Goal: Task Accomplishment & Management: Use online tool/utility

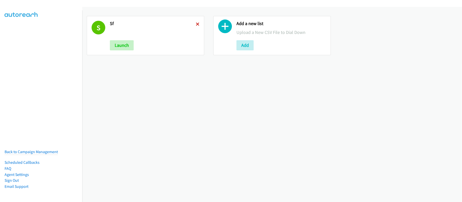
click at [196, 23] on icon at bounding box center [198, 25] width 4 height 4
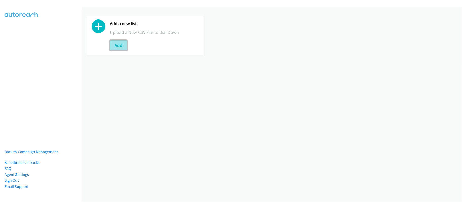
click at [120, 48] on button "Add" at bounding box center [118, 45] width 17 height 10
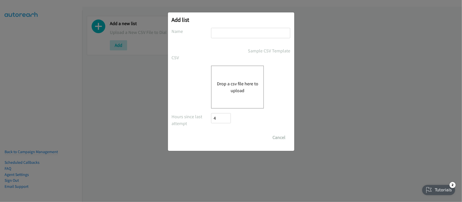
click at [224, 33] on input "text" at bounding box center [250, 33] width 79 height 10
type input "INDIA"
click at [234, 85] on button "Drop a csv file here to upload" at bounding box center [238, 87] width 42 height 14
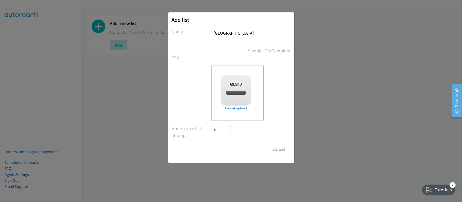
checkbox input "true"
click at [234, 149] on input "Save List" at bounding box center [224, 150] width 27 height 10
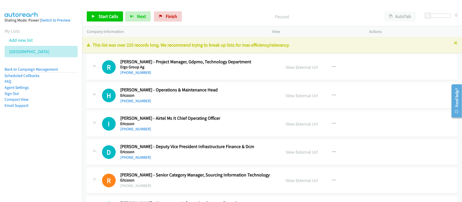
drag, startPoint x: 136, startPoint y: 99, endPoint x: 139, endPoint y: 95, distance: 5.0
click at [136, 99] on link "+91 99878 02789" at bounding box center [135, 101] width 31 height 5
click at [198, 79] on div "R Callback Scheduled Ruchita Gowda - Project Manager, Gdpmo, Technology Departm…" at bounding box center [272, 68] width 371 height 26
click at [294, 67] on link "View External Url" at bounding box center [302, 67] width 32 height 6
click at [128, 72] on link "+91 72761 33489" at bounding box center [135, 72] width 31 height 5
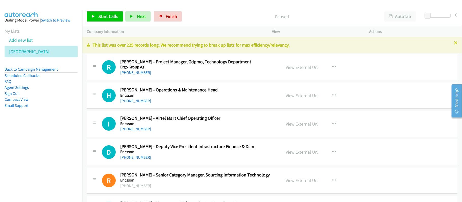
drag, startPoint x: 222, startPoint y: 76, endPoint x: 243, endPoint y: 76, distance: 20.5
click at [222, 76] on div "R Callback Scheduled Ruchita Gowda - Project Manager, Gdpmo, Technology Departm…" at bounding box center [272, 68] width 371 height 26
click at [308, 68] on link "View External Url" at bounding box center [302, 67] width 32 height 6
click at [217, 80] on div "R Callback Scheduled Ruchita Gowda - Project Manager, Gdpmo, Technology Departm…" at bounding box center [272, 68] width 371 height 26
click at [132, 99] on link "+91 99878 02789" at bounding box center [135, 101] width 31 height 5
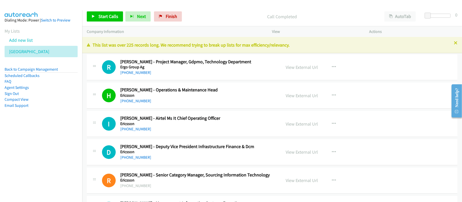
click at [170, 138] on td "D Callback Scheduled Deepak Rathi - Deputy Vice President Infrastructure Financ…" at bounding box center [272, 152] width 380 height 28
drag, startPoint x: 125, startPoint y: 128, endPoint x: 159, endPoint y: 136, distance: 35.0
click at [137, 128] on link "+91 88003 93225" at bounding box center [135, 129] width 31 height 5
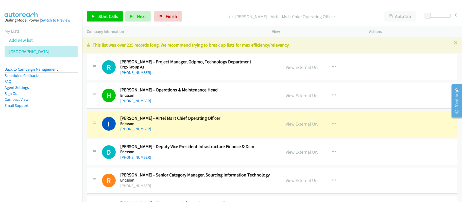
click at [294, 125] on link "View External Url" at bounding box center [302, 124] width 32 height 6
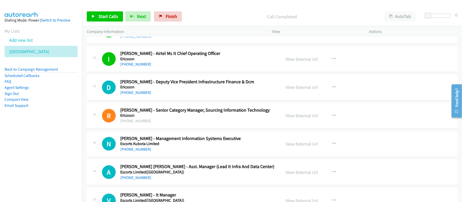
scroll to position [67, 0]
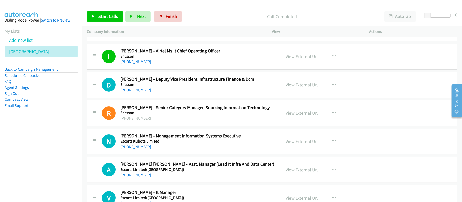
drag, startPoint x: 136, startPoint y: 91, endPoint x: 160, endPoint y: 92, distance: 23.3
click at [136, 91] on link "+91 98110 47690" at bounding box center [135, 90] width 31 height 5
click at [184, 83] on h5 "Ericsson" at bounding box center [197, 84] width 154 height 5
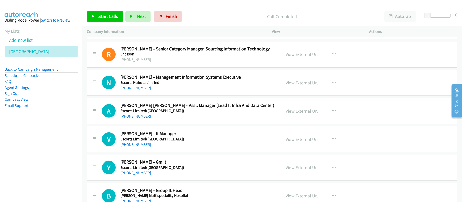
scroll to position [135, 0]
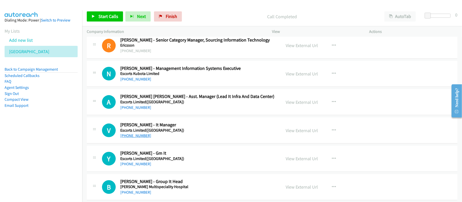
click at [142, 138] on link "+91 98215 11534" at bounding box center [135, 135] width 31 height 5
click at [137, 165] on link "+91 99580 04218" at bounding box center [135, 164] width 31 height 5
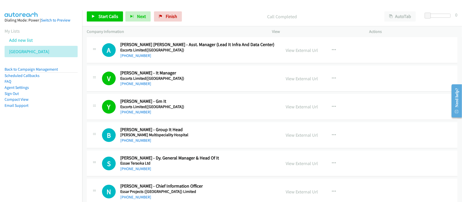
scroll to position [203, 0]
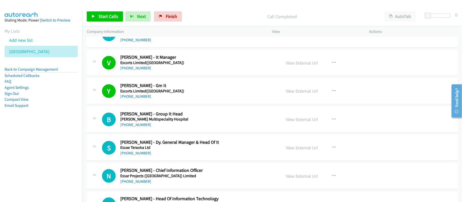
click at [137, 127] on link "+91 98742 49428" at bounding box center [135, 124] width 31 height 5
click at [100, 17] on span "Start Calls" at bounding box center [108, 16] width 20 height 6
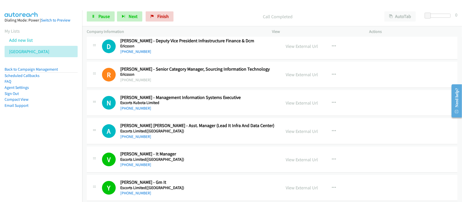
scroll to position [101, 0]
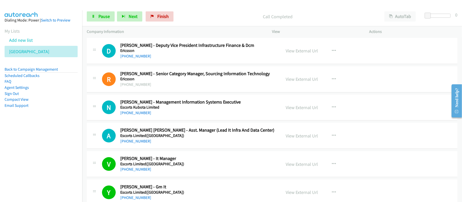
click at [107, 10] on div "Start Calls Pause Next Finish Call Completed AutoTab AutoTab 0" at bounding box center [272, 17] width 380 height 20
click at [104, 16] on span "Pause" at bounding box center [103, 16] width 11 height 6
click at [103, 17] on span "Start Calls" at bounding box center [108, 16] width 20 height 6
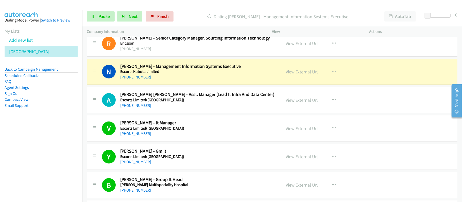
scroll to position [135, 0]
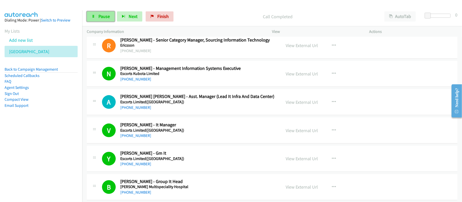
click at [104, 17] on span "Pause" at bounding box center [103, 16] width 11 height 6
click at [104, 17] on span "Start Calls" at bounding box center [108, 16] width 20 height 6
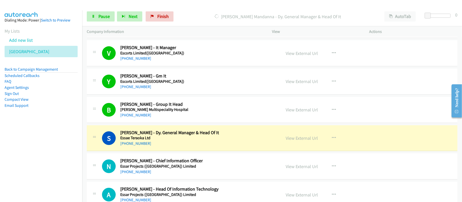
scroll to position [237, 0]
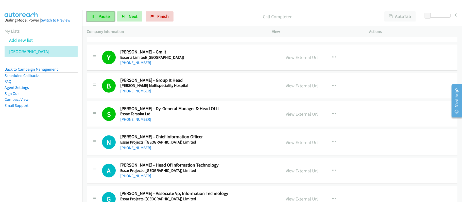
click at [98, 20] on link "Pause" at bounding box center [101, 16] width 28 height 10
click at [137, 149] on link "+91 99301 34001" at bounding box center [135, 148] width 31 height 5
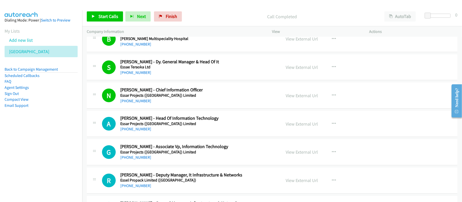
scroll to position [304, 0]
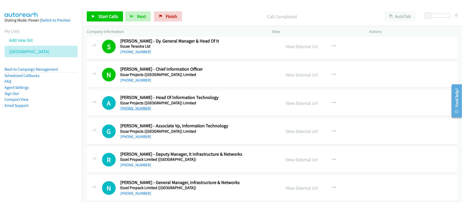
drag, startPoint x: 136, startPoint y: 111, endPoint x: 140, endPoint y: 111, distance: 4.1
click at [136, 111] on link "+91 98204 09025" at bounding box center [135, 108] width 31 height 5
drag, startPoint x: 132, startPoint y: 138, endPoint x: 168, endPoint y: 140, distance: 36.3
click at [132, 138] on link "+91 98197 31853" at bounding box center [135, 136] width 31 height 5
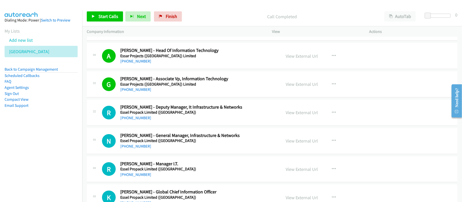
scroll to position [372, 0]
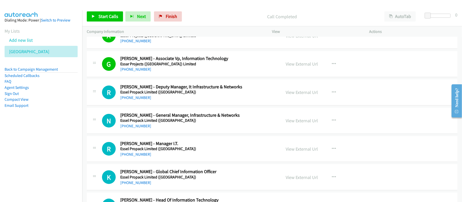
click at [172, 101] on div "+91 75060 05806" at bounding box center [197, 98] width 154 height 6
click at [143, 127] on link "+91 98198 65765" at bounding box center [135, 126] width 31 height 5
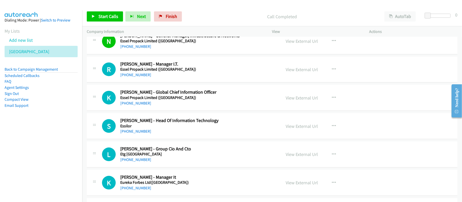
scroll to position [440, 0]
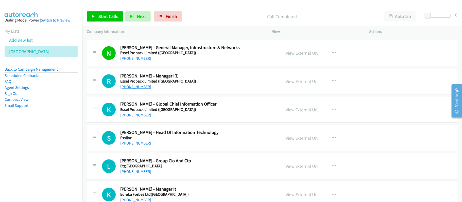
click at [134, 87] on link "+91 212 308 6033" at bounding box center [135, 86] width 31 height 5
click at [139, 118] on link "+91 81087 95750" at bounding box center [135, 115] width 31 height 5
drag, startPoint x: 131, startPoint y: 145, endPoint x: 200, endPoint y: 82, distance: 92.8
click at [131, 145] on link "+91 99725 17655" at bounding box center [135, 143] width 31 height 5
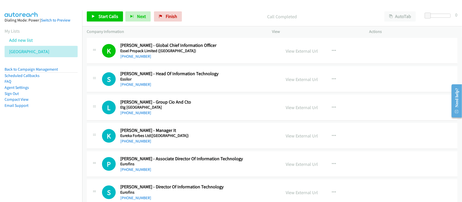
scroll to position [507, 0]
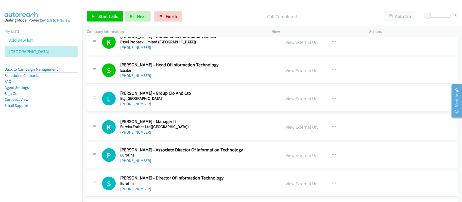
drag, startPoint x: 134, startPoint y: 105, endPoint x: 140, endPoint y: 100, distance: 8.1
click at [140, 104] on link "+91 79886 88851" at bounding box center [135, 104] width 31 height 5
click at [143, 103] on link "+91 79886 88851" at bounding box center [135, 104] width 31 height 5
drag, startPoint x: 137, startPoint y: 132, endPoint x: 175, endPoint y: 130, distance: 38.4
click at [137, 132] on link "+91 22 6260 1860" at bounding box center [135, 132] width 31 height 5
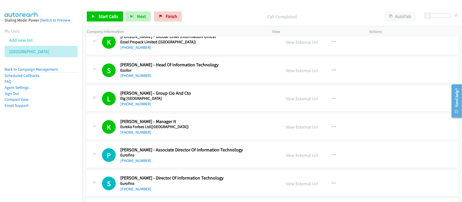
click at [136, 132] on link "+91 22 6260 1860" at bounding box center [135, 132] width 31 height 5
click at [140, 132] on link "+91 22 6260 1860" at bounding box center [135, 132] width 31 height 5
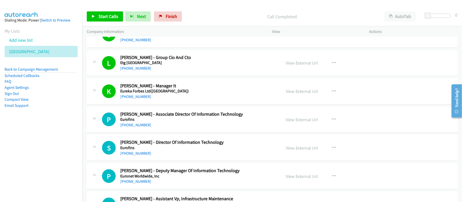
scroll to position [575, 0]
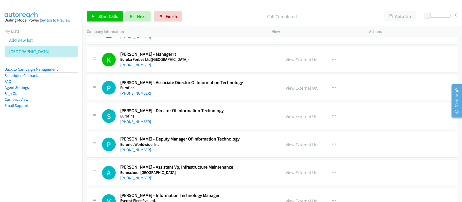
click at [128, 94] on link "+1 919-880-1709" at bounding box center [135, 93] width 31 height 5
click at [135, 124] on link "+91 95910 08395" at bounding box center [135, 121] width 31 height 5
click at [139, 124] on link "+91 95910 08395" at bounding box center [135, 121] width 31 height 5
drag, startPoint x: 133, startPoint y: 122, endPoint x: 137, endPoint y: 119, distance: 5.5
click at [133, 122] on link "+91 95910 08395" at bounding box center [135, 121] width 31 height 5
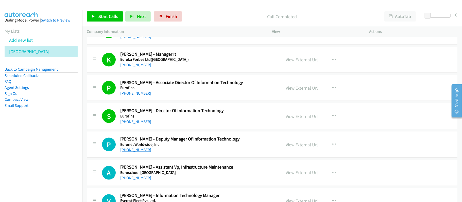
click at [130, 152] on link "+91 99206 59444" at bounding box center [135, 150] width 31 height 5
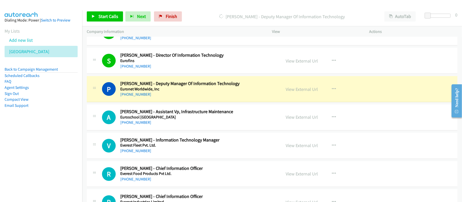
scroll to position [642, 0]
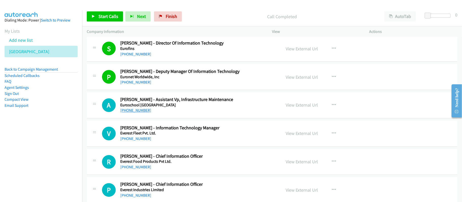
click at [145, 111] on link "+91 99877 17108" at bounding box center [135, 110] width 31 height 5
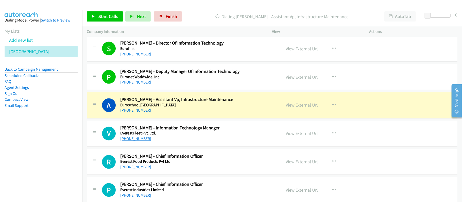
click at [138, 140] on link "+91 22 2719 1400" at bounding box center [135, 139] width 31 height 5
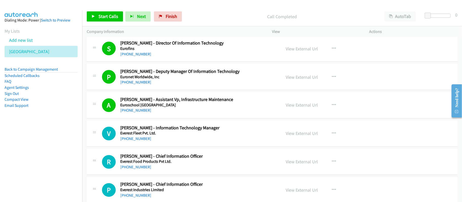
drag, startPoint x: 131, startPoint y: 142, endPoint x: 172, endPoint y: 145, distance: 41.7
click at [131, 142] on link "+91 22 2719 1400" at bounding box center [135, 139] width 31 height 5
click at [145, 139] on link "+91 22 2719 1400" at bounding box center [135, 139] width 31 height 5
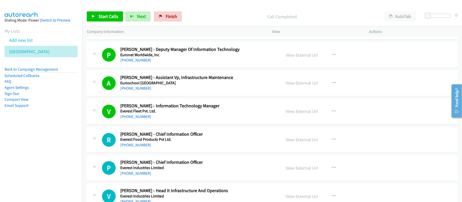
scroll to position [676, 0]
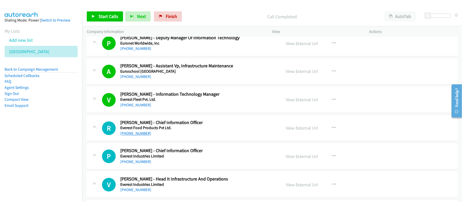
click at [139, 134] on link "+91 98672 10678" at bounding box center [135, 133] width 31 height 5
click at [144, 165] on link "+91 98676 74448" at bounding box center [135, 162] width 31 height 5
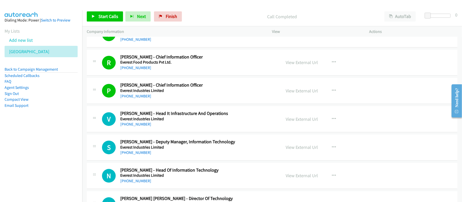
scroll to position [744, 0]
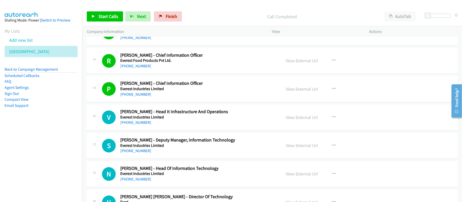
drag, startPoint x: 142, startPoint y: 124, endPoint x: 167, endPoint y: 127, distance: 25.1
click at [142, 124] on link "+91 95559 68615" at bounding box center [135, 122] width 31 height 5
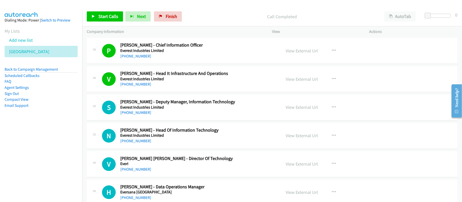
scroll to position [812, 0]
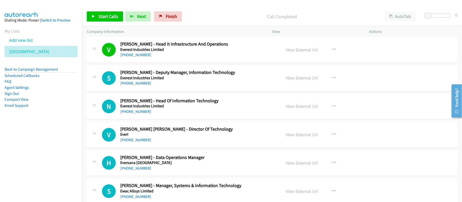
drag, startPoint x: 143, startPoint y: 114, endPoint x: 236, endPoint y: 113, distance: 93.1
click at [134, 143] on link "+91 98854 28181" at bounding box center [135, 140] width 31 height 5
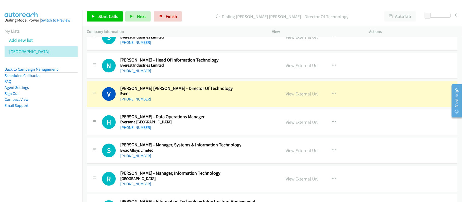
scroll to position [879, 0]
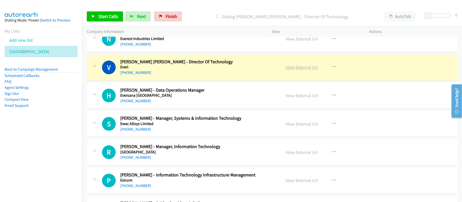
click at [304, 68] on link "View External Url" at bounding box center [302, 67] width 32 height 6
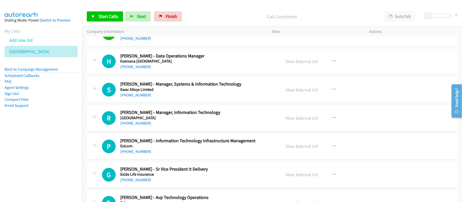
scroll to position [913, 0]
drag, startPoint x: 125, startPoint y: 69, endPoint x: 135, endPoint y: 69, distance: 9.9
click at [125, 69] on link "+91 95117 63617" at bounding box center [135, 67] width 31 height 5
drag, startPoint x: 133, startPoint y: 69, endPoint x: 172, endPoint y: 69, distance: 38.5
click at [133, 69] on link "+91 95117 63617" at bounding box center [135, 67] width 31 height 5
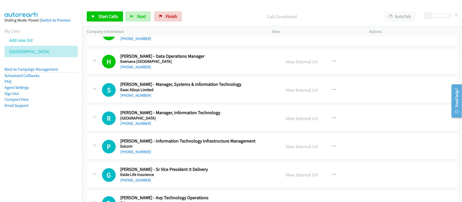
click at [156, 93] on h5 "Ewac Alloys Limited" at bounding box center [197, 89] width 154 height 5
click at [143, 96] on link "+91 98190 59741" at bounding box center [135, 95] width 31 height 5
click at [125, 11] on link "Pause" at bounding box center [130, 13] width 10 height 5
click at [146, 126] on link "+91 87126 94852" at bounding box center [135, 123] width 31 height 5
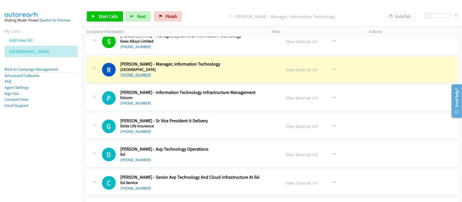
scroll to position [963, 0]
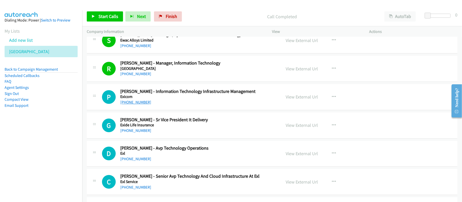
click at [142, 103] on link "+91 98110 49669" at bounding box center [135, 102] width 31 height 5
click at [125, 11] on link "Pause" at bounding box center [130, 13] width 10 height 5
click at [123, 132] on link "+91 98455 11817" at bounding box center [135, 130] width 31 height 5
click at [138, 133] on link "+91 98455 11817" at bounding box center [135, 130] width 31 height 5
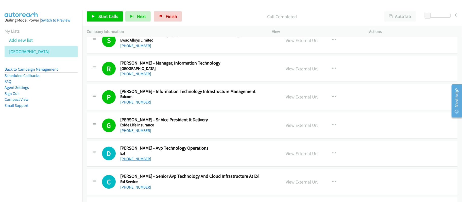
click at [138, 162] on link "+91 98952 92175" at bounding box center [135, 159] width 31 height 5
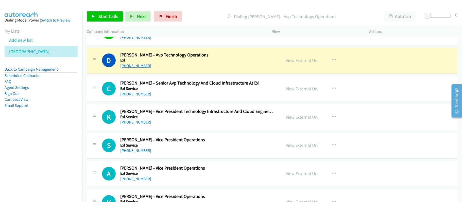
scroll to position [1057, 0]
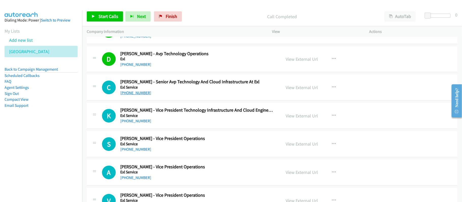
click at [143, 95] on link "+91 99233 50078" at bounding box center [135, 93] width 31 height 5
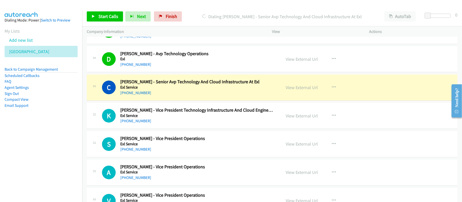
click at [162, 96] on div "+91 99233 50078" at bounding box center [197, 93] width 154 height 6
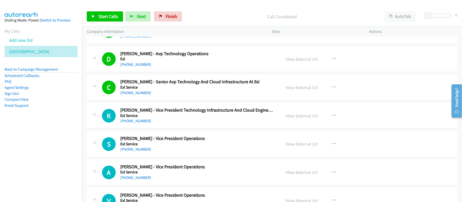
drag, startPoint x: 139, startPoint y: 122, endPoint x: 171, endPoint y: 122, distance: 32.5
click at [139, 122] on link "+91 99752 57708" at bounding box center [135, 121] width 31 height 5
click at [132, 152] on link "+91 98117 99510" at bounding box center [135, 149] width 31 height 5
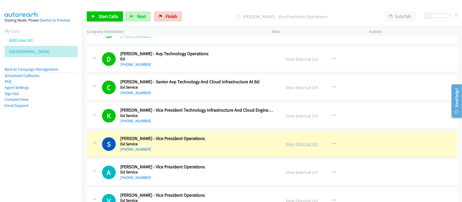
click at [303, 147] on link "View External Url" at bounding box center [302, 144] width 32 height 6
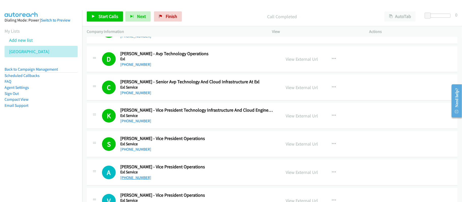
click at [140, 180] on link "+91 98953 11066" at bounding box center [135, 177] width 31 height 5
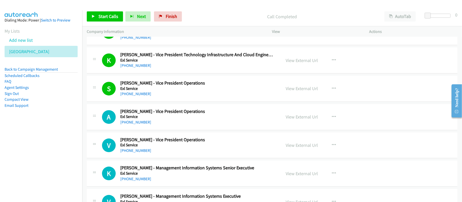
scroll to position [1125, 0]
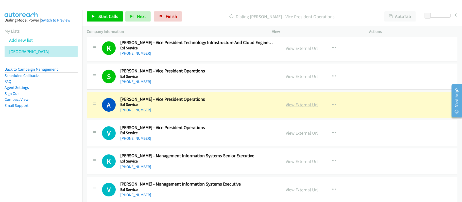
click at [304, 108] on link "View External Url" at bounding box center [302, 105] width 32 height 6
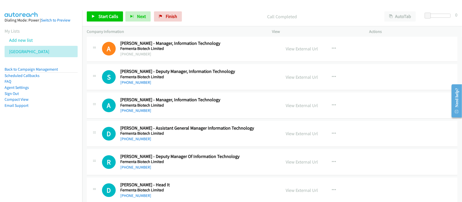
scroll to position [4532, 0]
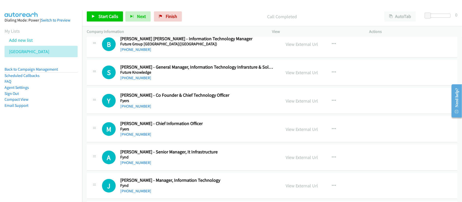
click at [141, 53] on div "+91 94930 03859" at bounding box center [197, 50] width 154 height 6
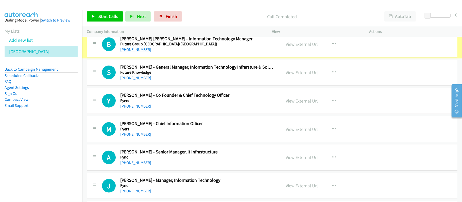
click at [142, 52] on link "+91 94930 03859" at bounding box center [135, 49] width 31 height 5
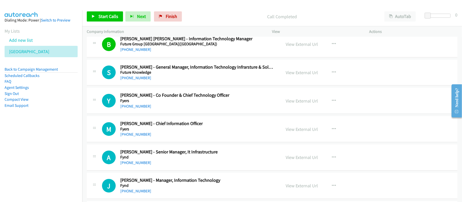
click at [153, 86] on div "S Callback Scheduled S. Gupta - General Manager, Information Technology Infrars…" at bounding box center [272, 73] width 371 height 26
click at [146, 80] on link "+91 99301 32286" at bounding box center [135, 78] width 31 height 5
click at [129, 109] on link "+91 99008 34034" at bounding box center [135, 106] width 31 height 5
click at [144, 137] on link "+91 98192 34120" at bounding box center [135, 134] width 31 height 5
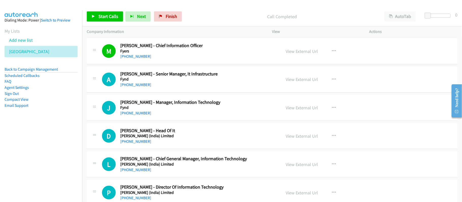
scroll to position [4633, 0]
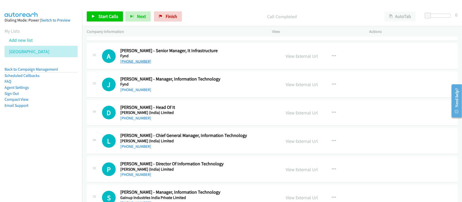
click at [135, 64] on link "+91 98333 87962" at bounding box center [135, 61] width 31 height 5
click at [133, 92] on link "+91 75067 34434" at bounding box center [135, 89] width 31 height 5
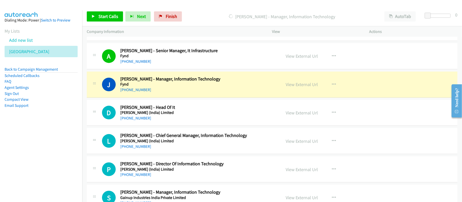
click at [231, 93] on div "+91 75067 34434" at bounding box center [197, 90] width 154 height 6
click at [310, 87] on link "View External Url" at bounding box center [302, 85] width 32 height 6
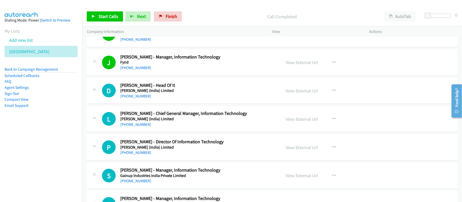
scroll to position [4667, 0]
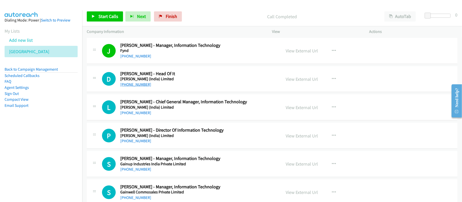
click at [139, 87] on link "+91 93122 56461" at bounding box center [135, 84] width 31 height 5
click at [135, 87] on link "+91 93122 56461" at bounding box center [135, 84] width 31 height 5
click at [173, 110] on h5 "Gail (India) Limited" at bounding box center [197, 107] width 154 height 5
click at [135, 115] on link "+91 95609 07772" at bounding box center [135, 113] width 31 height 5
click at [130, 144] on link "+91 11 2617 2580" at bounding box center [135, 141] width 31 height 5
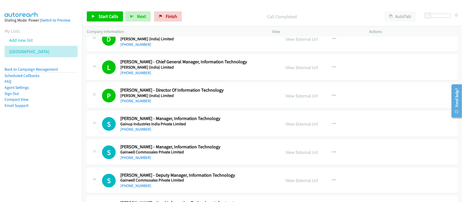
scroll to position [4768, 0]
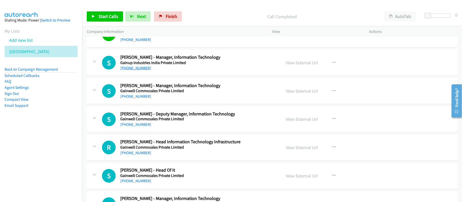
click at [141, 71] on link "+91 95439 95444" at bounding box center [135, 68] width 31 height 5
click at [135, 99] on link "+91 99038 83991" at bounding box center [135, 96] width 31 height 5
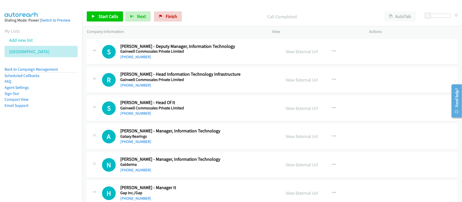
drag, startPoint x: 140, startPoint y: 98, endPoint x: 173, endPoint y: 98, distance: 33.2
click at [140, 88] on link "+91 98108 06231" at bounding box center [135, 85] width 31 height 5
click at [134, 116] on link "+91 98308 80546" at bounding box center [135, 113] width 31 height 5
click at [144, 145] on link "+91 70169 91172" at bounding box center [135, 142] width 31 height 5
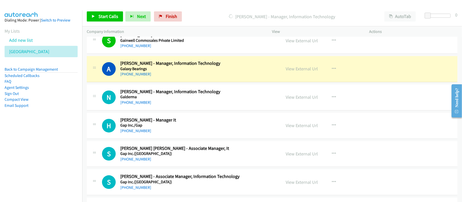
scroll to position [4937, 0]
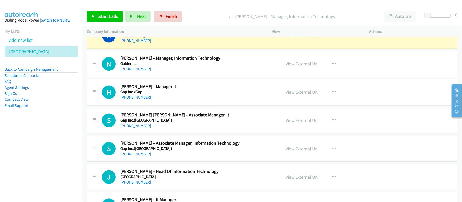
click at [142, 72] on link "+91 98200 81502" at bounding box center [135, 69] width 31 height 5
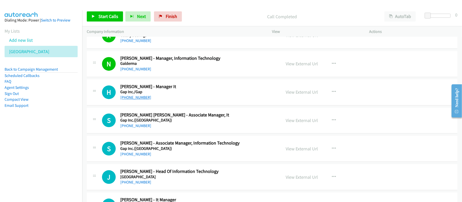
click at [128, 100] on link "+91 97413 35335" at bounding box center [135, 97] width 31 height 5
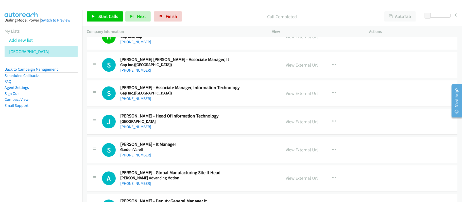
scroll to position [5005, 0]
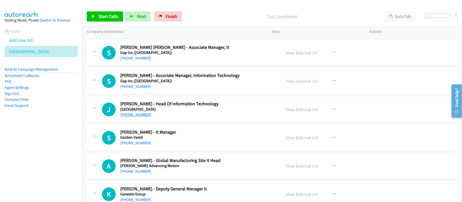
click at [145, 117] on link "+91 80664 87534" at bounding box center [135, 114] width 31 height 5
drag, startPoint x: 140, startPoint y: 160, endPoint x: 179, endPoint y: 157, distance: 38.2
click at [140, 146] on link "+91 22 2240 0425" at bounding box center [135, 143] width 31 height 5
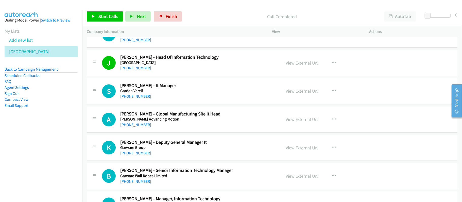
scroll to position [5073, 0]
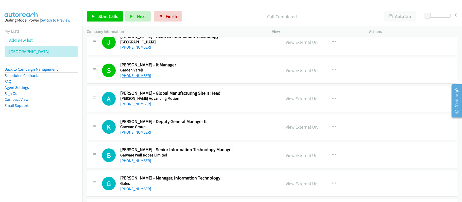
click at [131, 78] on link "+91 22 2240 0425" at bounding box center [135, 75] width 31 height 5
click at [142, 107] on link "+91 88005 26156" at bounding box center [135, 104] width 31 height 5
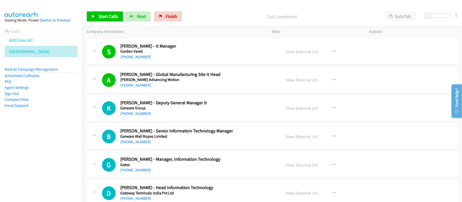
scroll to position [5107, 0]
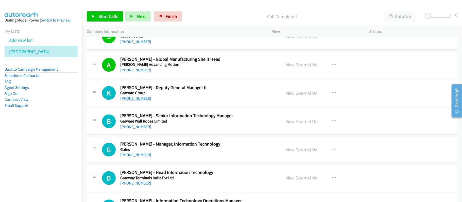
click at [143, 101] on link "+91 93260 18082" at bounding box center [135, 98] width 31 height 5
click at [178, 119] on h2 "Bhavin Chauhan - Senior Information Technology Manager" at bounding box center [197, 116] width 154 height 6
click at [195, 135] on div "B Callback Scheduled Bhavin Chauhan - Senior Information Technology Manager Gar…" at bounding box center [272, 122] width 371 height 26
click at [145, 129] on link "+91 95452 53300" at bounding box center [135, 127] width 31 height 5
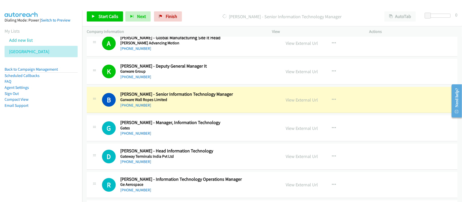
scroll to position [5140, 0]
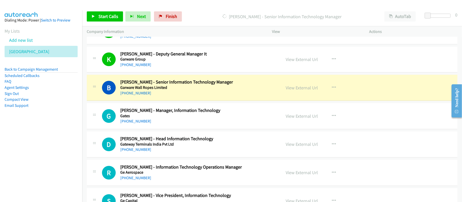
click at [201, 101] on div "B Callback Scheduled Bhavin Chauhan - Senior Information Technology Manager Gar…" at bounding box center [272, 88] width 371 height 26
click at [307, 91] on link "View External Url" at bounding box center [302, 88] width 32 height 6
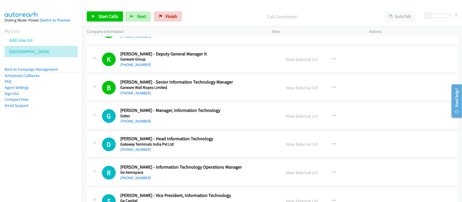
drag, startPoint x: 146, startPoint y: 134, endPoint x: 161, endPoint y: 134, distance: 15.0
click at [146, 124] on link "+91 84270 03348" at bounding box center [135, 121] width 31 height 5
click at [145, 152] on link "+91 98703 32361" at bounding box center [135, 149] width 31 height 5
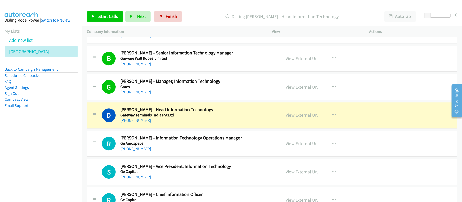
scroll to position [5208, 0]
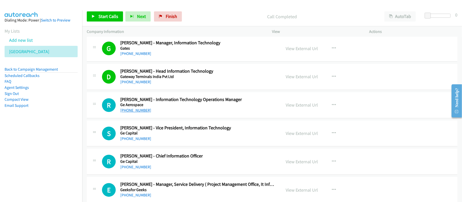
click at [137, 113] on link "+91 88005 69342" at bounding box center [135, 110] width 31 height 5
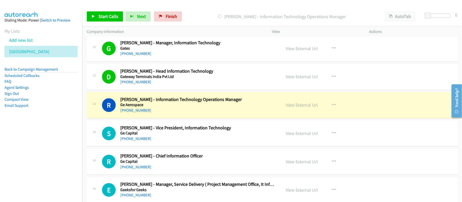
click at [176, 135] on td "S Callback Scheduled Sarita Ganesh - Vice President, Information Technology Ge …" at bounding box center [272, 133] width 380 height 28
click at [287, 108] on link "View External Url" at bounding box center [302, 105] width 32 height 6
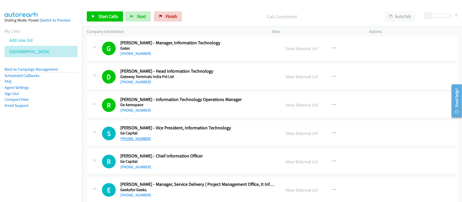
click at [134, 141] on link "+91 20 3229 5000" at bounding box center [135, 138] width 31 height 5
click at [168, 136] on td "S Callback Scheduled Sarita Ganesh - Vice President, Information Technology Ge …" at bounding box center [272, 133] width 380 height 28
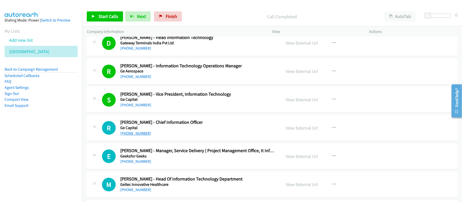
click at [140, 136] on link "+91 20 3373 2211" at bounding box center [135, 133] width 31 height 5
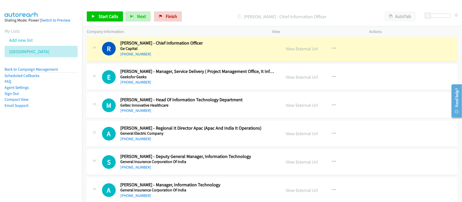
scroll to position [5310, 0]
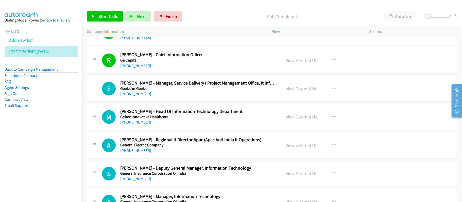
click at [191, 97] on div "+91 85276 75077" at bounding box center [197, 94] width 154 height 6
click at [139, 125] on link "+91 97696 19586" at bounding box center [135, 122] width 31 height 5
drag, startPoint x: 216, startPoint y: 167, endPoint x: 220, endPoint y: 171, distance: 6.1
click at [216, 154] on div "+91 120 473 1199" at bounding box center [197, 151] width 154 height 6
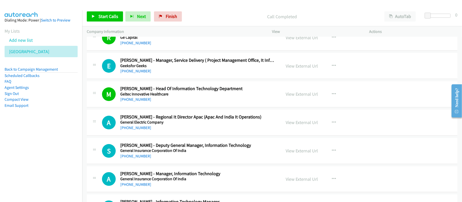
scroll to position [5343, 0]
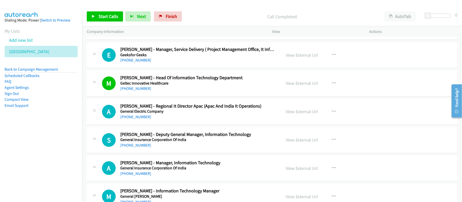
drag, startPoint x: 145, startPoint y: 161, endPoint x: 173, endPoint y: 161, distance: 28.2
click at [145, 148] on link "+91 98692 54064" at bounding box center [135, 145] width 31 height 5
drag, startPoint x: 143, startPoint y: 134, endPoint x: 171, endPoint y: 136, distance: 28.4
click at [143, 119] on link "+91 120 473 1199" at bounding box center [135, 117] width 31 height 5
drag, startPoint x: 135, startPoint y: 159, endPoint x: 160, endPoint y: 159, distance: 24.1
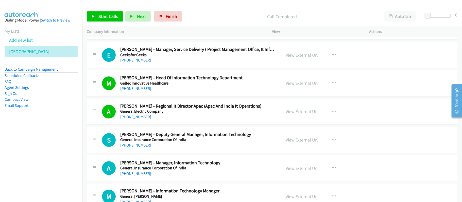
click at [135, 148] on link "+91 98692 54064" at bounding box center [135, 145] width 31 height 5
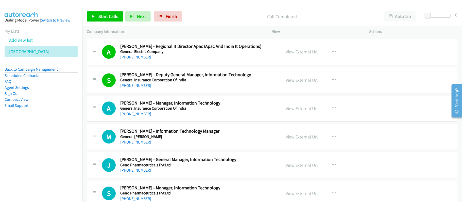
scroll to position [5411, 0]
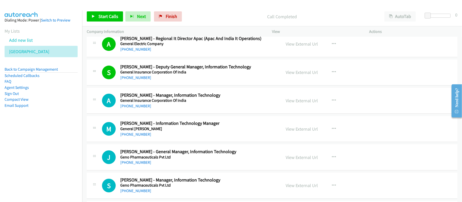
drag, startPoint x: 141, startPoint y: 123, endPoint x: 154, endPoint y: 122, distance: 13.2
click at [141, 109] on link "+91 94798 68137" at bounding box center [135, 106] width 31 height 5
drag, startPoint x: 137, startPoint y: 151, endPoint x: 240, endPoint y: 164, distance: 103.8
click at [137, 137] on link "+91 98191 94543" at bounding box center [135, 134] width 31 height 5
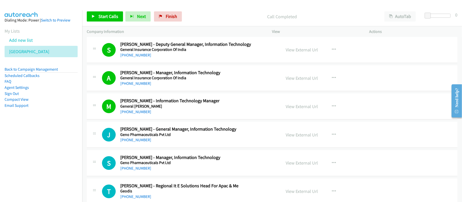
scroll to position [5445, 0]
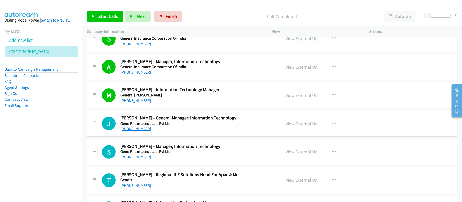
click at [145, 131] on link "+91 832 225 7698" at bounding box center [135, 129] width 31 height 5
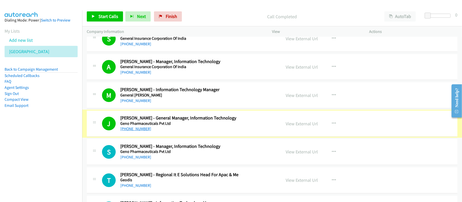
click at [131, 131] on link "+91 832 225 7698" at bounding box center [135, 129] width 31 height 5
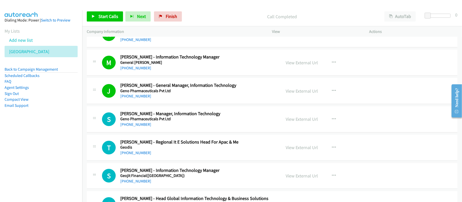
scroll to position [5512, 0]
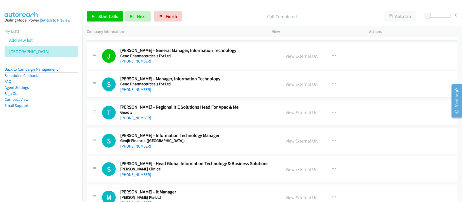
drag, startPoint x: 141, startPoint y: 107, endPoint x: 155, endPoint y: 109, distance: 13.8
click at [141, 92] on link "+91 95452 61605" at bounding box center [135, 89] width 31 height 5
click at [172, 121] on div "+91 96450 85468" at bounding box center [197, 118] width 154 height 6
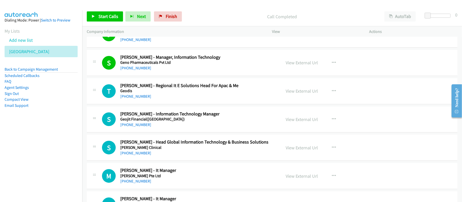
scroll to position [5546, 0]
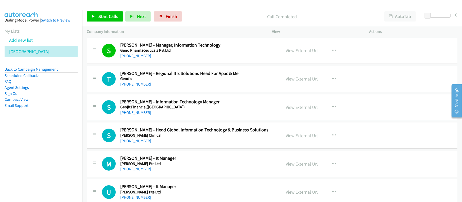
click at [137, 87] on link "+91 96450 85468" at bounding box center [135, 84] width 31 height 5
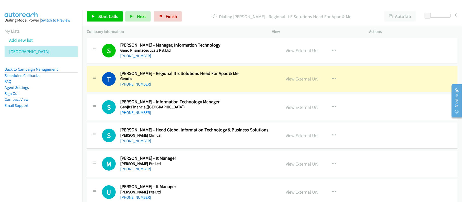
click at [200, 87] on div "+91 96450 85468" at bounding box center [197, 84] width 154 height 6
drag, startPoint x: 199, startPoint y: 102, endPoint x: 281, endPoint y: 101, distance: 81.7
click at [199, 87] on div "+91 96450 85468" at bounding box center [197, 84] width 154 height 6
click at [296, 82] on link "View External Url" at bounding box center [302, 79] width 32 height 6
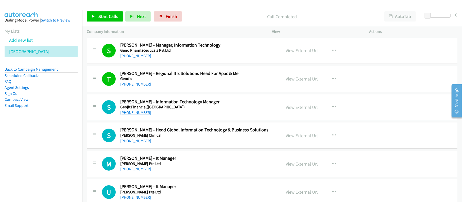
click at [143, 115] on link "+91 99958 00100" at bounding box center [135, 112] width 31 height 5
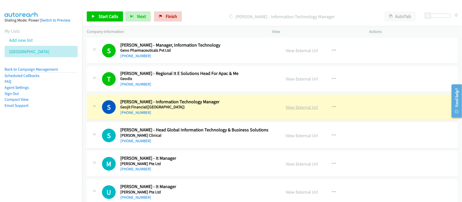
click at [305, 110] on link "View External Url" at bounding box center [302, 107] width 32 height 6
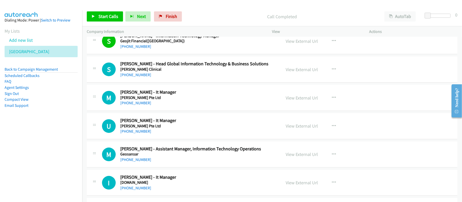
scroll to position [5614, 0]
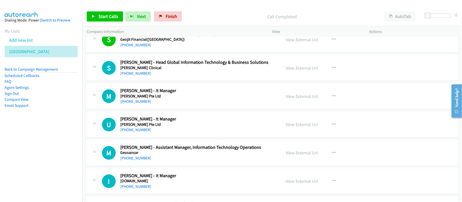
click at [160, 81] on div "S Callback Scheduled Sunil Nair - Head Global Information Technology & Business…" at bounding box center [272, 68] width 371 height 26
click at [132, 76] on link "+91 98450 25508" at bounding box center [135, 73] width 31 height 5
click at [187, 110] on div "M Callback Scheduled Milind Kolambe - It Manager George Fischer Pte Ltd Asia/Ca…" at bounding box center [272, 96] width 371 height 26
drag, startPoint x: 133, startPoint y: 117, endPoint x: 203, endPoint y: 124, distance: 70.9
click at [133, 104] on link "+91 99200 15122" at bounding box center [135, 101] width 31 height 5
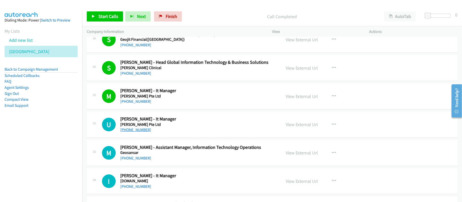
click at [142, 132] on link "+91 77740 02647" at bounding box center [135, 130] width 31 height 5
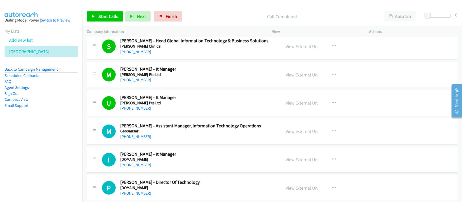
scroll to position [5681, 0]
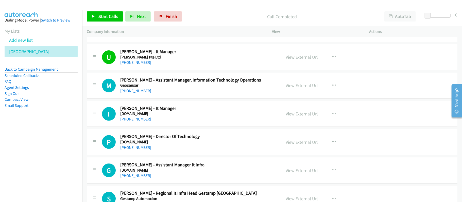
click at [174, 99] on div "M Callback Scheduled Manoj Gudi - Assistant Manager, Information Technology Ope…" at bounding box center [272, 86] width 371 height 26
click at [145, 122] on link "+91 80070 73622" at bounding box center [135, 119] width 31 height 5
click at [138, 150] on link "+91 98191 25480" at bounding box center [135, 147] width 31 height 5
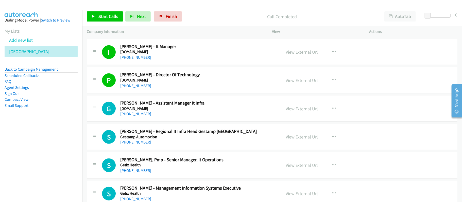
scroll to position [5749, 0]
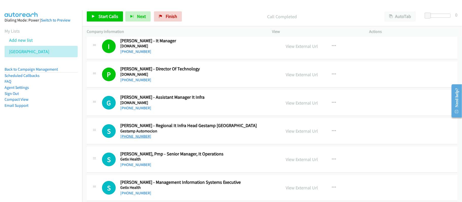
click at [144, 139] on link "+91 96733 37745" at bounding box center [135, 136] width 31 height 5
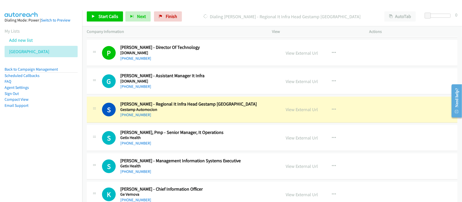
scroll to position [5783, 0]
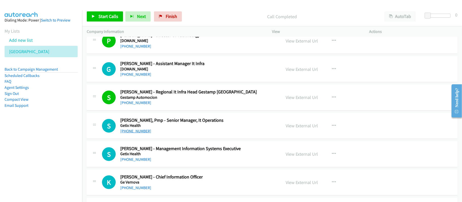
click at [137, 134] on link "+91 63665 41118" at bounding box center [135, 131] width 31 height 5
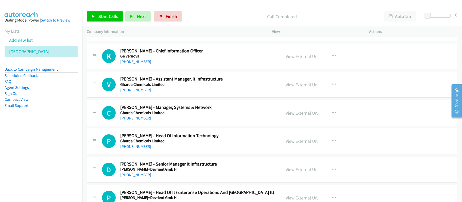
scroll to position [5952, 0]
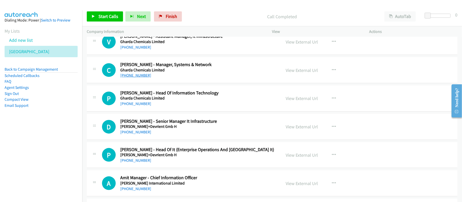
click at [145, 78] on link "+91 98190 11788" at bounding box center [135, 75] width 31 height 5
click at [131, 106] on link "+91 22 3306 5600" at bounding box center [135, 103] width 31 height 5
click at [144, 129] on h5 "Giesecke+Devrient Gmb H" at bounding box center [197, 126] width 154 height 5
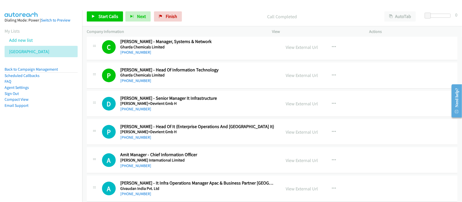
scroll to position [5986, 0]
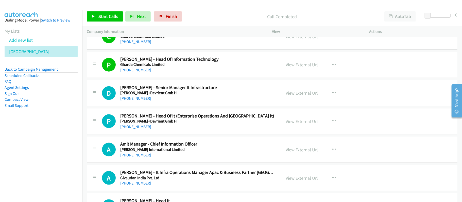
click at [140, 101] on link "+91 98995 69955" at bounding box center [135, 98] width 31 height 5
click at [178, 130] on div "+91 98104 72044" at bounding box center [197, 127] width 154 height 6
drag, startPoint x: 136, startPoint y: 144, endPoint x: 189, endPoint y: 144, distance: 52.2
click at [136, 129] on link "+91 98104 72044" at bounding box center [135, 127] width 31 height 5
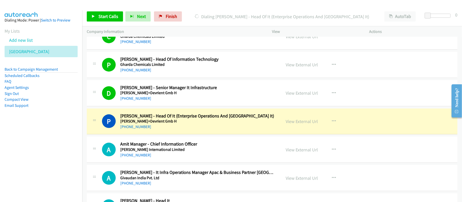
click at [214, 130] on div "+91 98104 72044" at bounding box center [197, 127] width 154 height 6
click at [288, 125] on link "View External Url" at bounding box center [302, 122] width 32 height 6
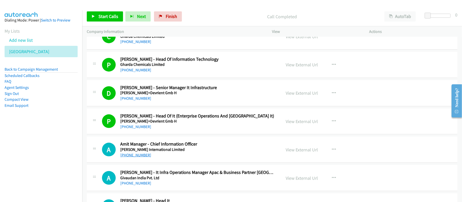
click at [139, 158] on link "+91 97993 56789" at bounding box center [135, 155] width 31 height 5
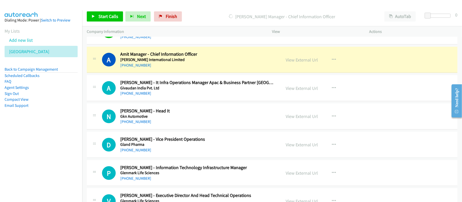
scroll to position [6087, 0]
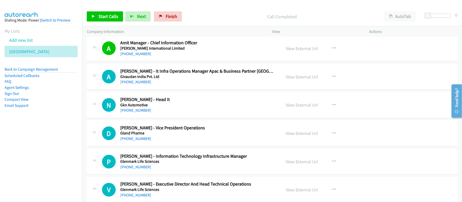
drag, startPoint x: 137, startPoint y: 98, endPoint x: 153, endPoint y: 97, distance: 16.0
click at [137, 84] on link "+91 99303 99067" at bounding box center [135, 82] width 31 height 5
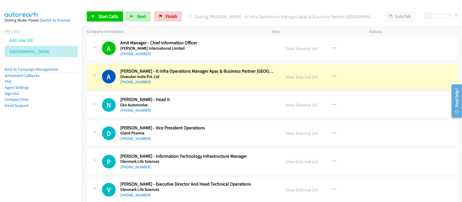
click at [194, 85] on div "+91 99303 99067" at bounding box center [197, 82] width 154 height 6
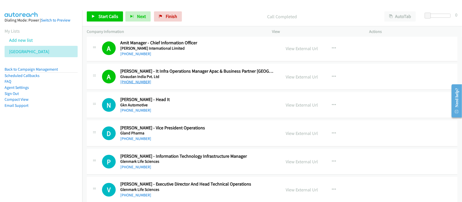
click at [126, 84] on link "+91 99303 99067" at bounding box center [135, 82] width 31 height 5
drag, startPoint x: 133, startPoint y: 127, endPoint x: 143, endPoint y: 128, distance: 9.9
click at [133, 113] on link "+1 941-518-7064" at bounding box center [135, 110] width 31 height 5
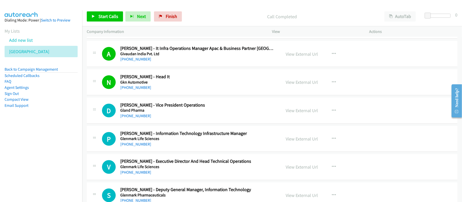
scroll to position [6121, 0]
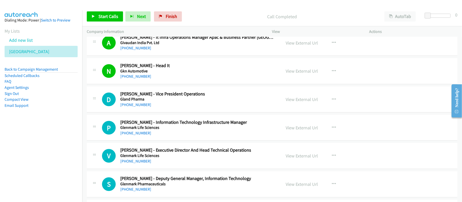
click at [194, 108] on div "+91 89789 81829" at bounding box center [197, 105] width 154 height 6
click at [135, 136] on link "+91 88884 66564" at bounding box center [135, 133] width 31 height 5
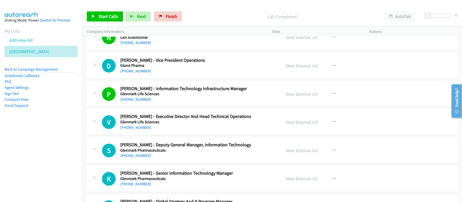
scroll to position [6189, 0]
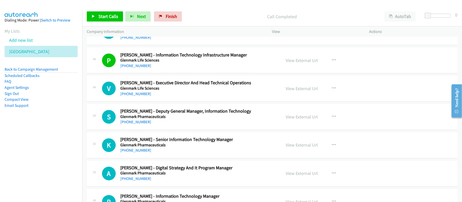
click at [190, 124] on div "S Callback Scheduled Surendran Muthuswamy - Deputy General Manager, Information…" at bounding box center [272, 117] width 371 height 26
click at [127, 125] on link "+91 99877 72985" at bounding box center [135, 122] width 31 height 5
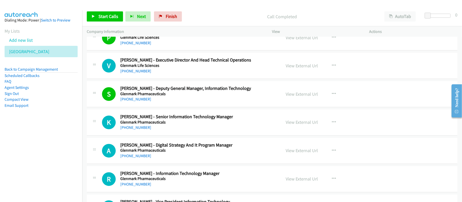
scroll to position [6222, 0]
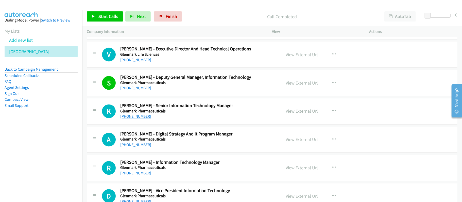
click at [142, 119] on link "+91 22 4018 9999" at bounding box center [135, 116] width 31 height 5
click at [135, 148] on div "+91 80972 86876" at bounding box center [197, 145] width 154 height 6
click at [135, 148] on link "+91 80972 86876" at bounding box center [135, 145] width 31 height 5
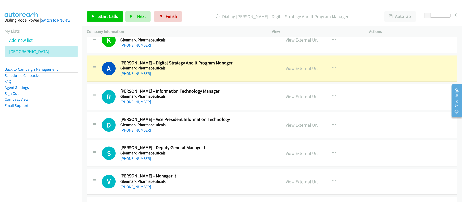
scroll to position [6295, 0]
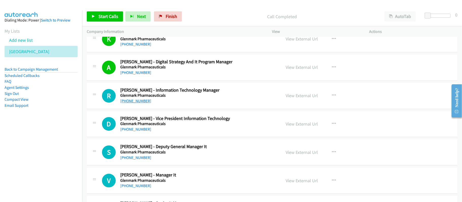
click at [145, 103] on link "+91 77380 13610" at bounding box center [135, 101] width 31 height 5
click at [175, 133] on div "+91 98201 39172" at bounding box center [197, 130] width 154 height 6
drag, startPoint x: 134, startPoint y: 148, endPoint x: 145, endPoint y: 142, distance: 13.1
click at [134, 132] on link "+91 98201 39172" at bounding box center [135, 129] width 31 height 5
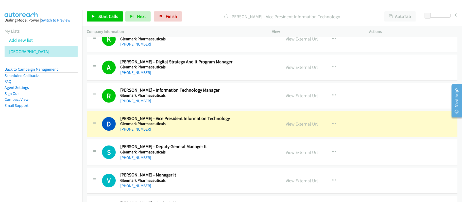
click at [298, 127] on link "View External Url" at bounding box center [302, 124] width 32 height 6
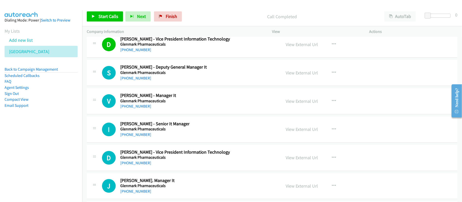
scroll to position [6363, 0]
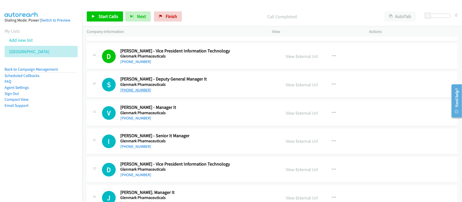
click at [143, 93] on link "+91 98162 47654" at bounding box center [135, 90] width 31 height 5
click at [143, 121] on link "+91 98165 06159" at bounding box center [135, 118] width 31 height 5
click at [139, 150] on div "+91 99099 31044" at bounding box center [154, 147] width 69 height 6
drag, startPoint x: 142, startPoint y: 167, endPoint x: 147, endPoint y: 166, distance: 4.3
click at [142, 149] on link "+91 99099 31044" at bounding box center [135, 146] width 31 height 5
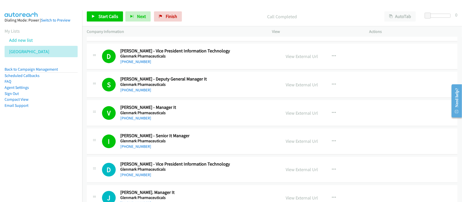
click at [184, 152] on div "I Callback Scheduled Irfan Patel - Senior It Manager Glenmark Pharmaceuticals A…" at bounding box center [272, 142] width 371 height 26
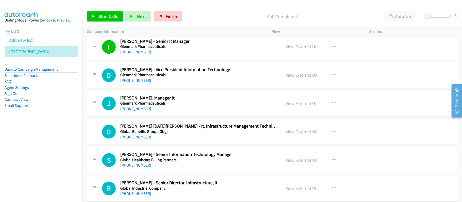
scroll to position [6464, 0]
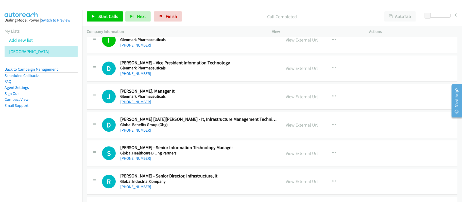
click at [129, 104] on link "+91 98207 60749" at bounding box center [135, 102] width 31 height 5
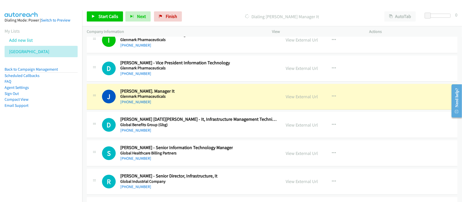
drag, startPoint x: 215, startPoint y: 19, endPoint x: 224, endPoint y: 49, distance: 31.8
click at [215, 19] on p "Dialing Jim D'souza - Sr. Manager It" at bounding box center [282, 16] width 186 height 7
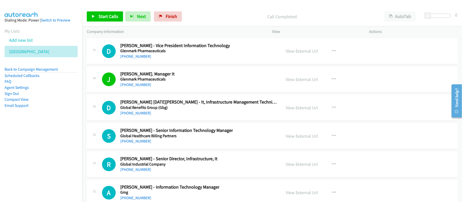
scroll to position [6498, 0]
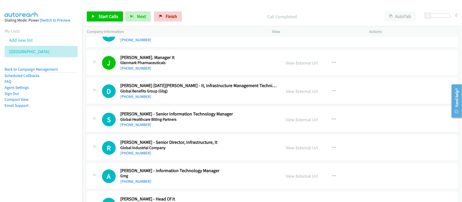
click at [186, 100] on div "+91 91009 96115" at bounding box center [198, 97] width 156 height 6
click at [192, 104] on div "D Callback Scheduled Dinesh Raja Devalapalli - It, Infrastructure Management Te…" at bounding box center [272, 91] width 371 height 26
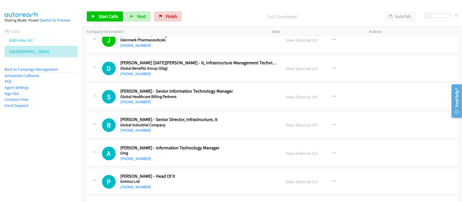
scroll to position [6532, 0]
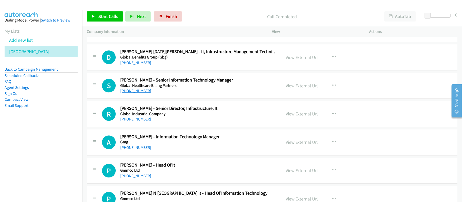
click at [137, 93] on link "+91 91762 26677" at bounding box center [135, 91] width 31 height 5
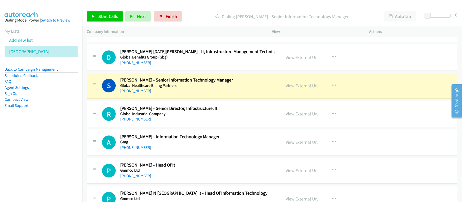
click at [220, 94] on div "+91 91762 26677" at bounding box center [176, 91] width 113 height 6
click at [286, 89] on link "View External Url" at bounding box center [302, 86] width 32 height 6
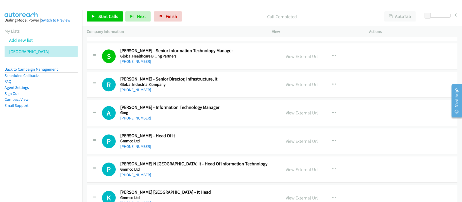
scroll to position [6599, 0]
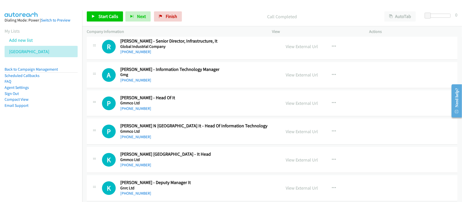
click at [187, 55] on div "+91 98215 65635" at bounding box center [168, 52] width 97 height 6
drag, startPoint x: 140, startPoint y: 72, endPoint x: 195, endPoint y: 72, distance: 54.5
click at [140, 54] on link "+91 98215 65635" at bounding box center [135, 51] width 31 height 5
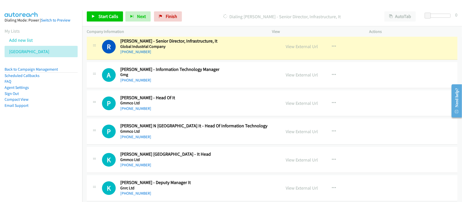
click at [200, 55] on div "+91 98215 65635" at bounding box center [168, 52] width 97 height 6
click at [292, 49] on link "View External Url" at bounding box center [302, 47] width 32 height 6
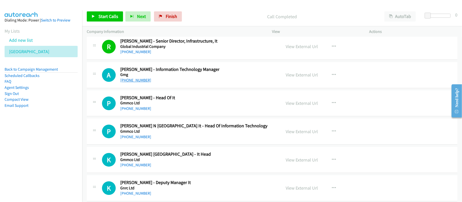
click at [136, 83] on link "+91 97173 41791" at bounding box center [135, 80] width 31 height 5
click at [135, 111] on link "+91 99433 30898" at bounding box center [135, 108] width 31 height 5
click at [164, 112] on div "+91 99433 30898" at bounding box center [147, 109] width 55 height 6
click at [313, 106] on link "View External Url" at bounding box center [302, 103] width 32 height 6
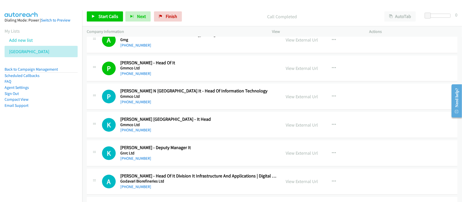
scroll to position [6667, 0]
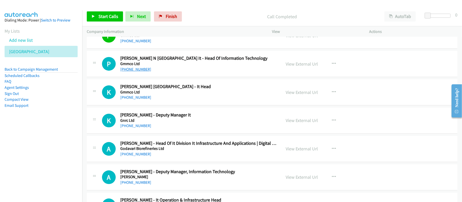
click at [138, 72] on link "+91 89399 82880" at bounding box center [135, 69] width 31 height 5
click at [132, 100] on link "+91 98400 11391" at bounding box center [135, 97] width 31 height 5
drag, startPoint x: 193, startPoint y: 115, endPoint x: 163, endPoint y: 124, distance: 32.0
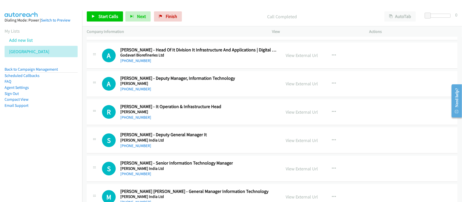
scroll to position [6802, 0]
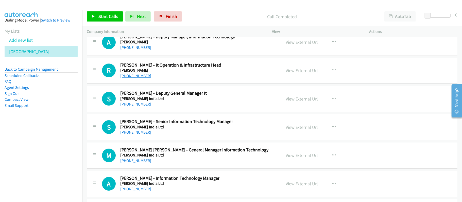
click at [137, 78] on link "+91 98108 63675" at bounding box center [135, 76] width 31 height 5
click at [137, 107] on link "+91 98106 28840" at bounding box center [135, 104] width 31 height 5
click at [170, 112] on div "S Callback Scheduled Sp Girdhar - Deputy General Manager It Godfrey Phillips In…" at bounding box center [272, 99] width 371 height 26
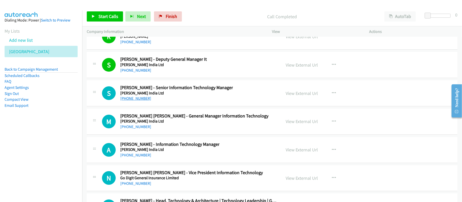
click at [140, 101] on link "+91 98999 62680" at bounding box center [135, 98] width 31 height 5
click at [177, 20] on link "Finish" at bounding box center [168, 16] width 28 height 10
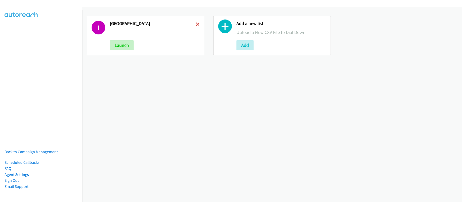
click at [196, 24] on icon at bounding box center [198, 25] width 4 height 4
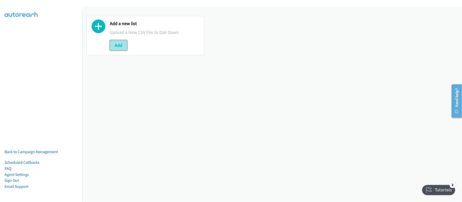
click at [122, 43] on button "Add" at bounding box center [118, 45] width 17 height 10
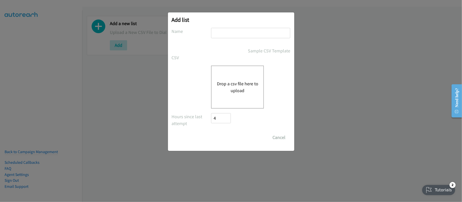
click at [220, 34] on input "text" at bounding box center [250, 33] width 79 height 10
type input "SF"
click at [234, 84] on button "Drop a csv file here to upload" at bounding box center [238, 87] width 42 height 14
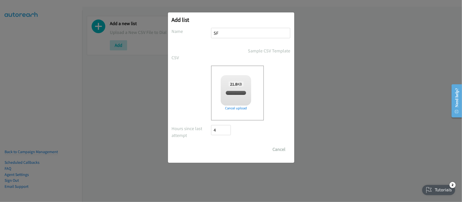
checkbox input "true"
click at [217, 148] on input "Save List" at bounding box center [224, 150] width 27 height 10
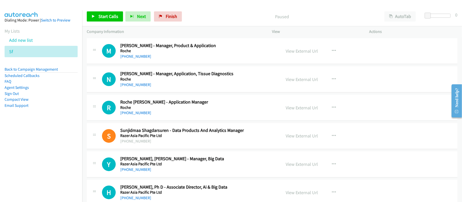
click at [189, 57] on div "[PHONE_NUMBER]" at bounding box center [197, 57] width 154 height 6
click at [307, 53] on link "View External Url" at bounding box center [302, 51] width 32 height 6
click at [294, 49] on link "View External Url" at bounding box center [302, 51] width 32 height 6
click at [132, 55] on link "[PHONE_NUMBER]" at bounding box center [135, 56] width 31 height 5
drag, startPoint x: 126, startPoint y: 84, endPoint x: 151, endPoint y: 88, distance: 25.3
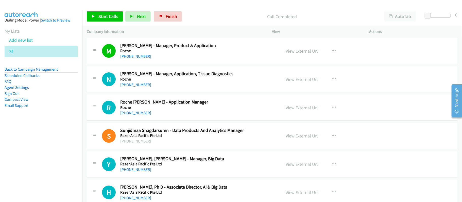
click at [126, 84] on link "[PHONE_NUMBER]" at bounding box center [135, 84] width 31 height 5
drag, startPoint x: 129, startPoint y: 112, endPoint x: 188, endPoint y: 125, distance: 60.0
click at [129, 112] on link "[PHONE_NUMBER]" at bounding box center [135, 113] width 31 height 5
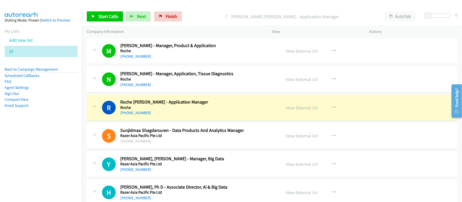
click at [209, 104] on h2 "Roche [PERSON_NAME] - Application Manager" at bounding box center [197, 102] width 154 height 6
click at [292, 109] on link "View External Url" at bounding box center [302, 108] width 32 height 6
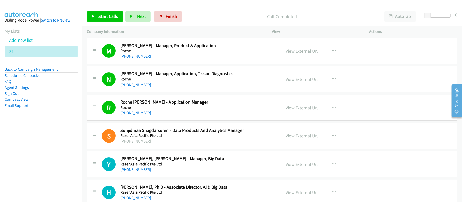
drag, startPoint x: 137, startPoint y: 113, endPoint x: 167, endPoint y: 117, distance: 30.5
click at [137, 113] on link "[PHONE_NUMBER]" at bounding box center [135, 113] width 31 height 5
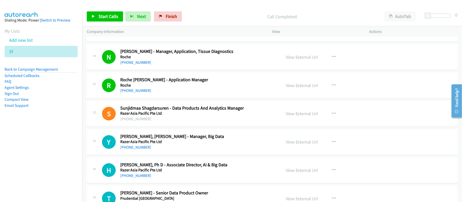
scroll to position [34, 0]
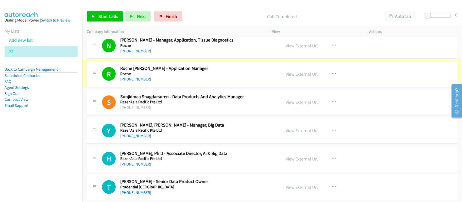
click at [312, 73] on link "View External Url" at bounding box center [302, 74] width 32 height 6
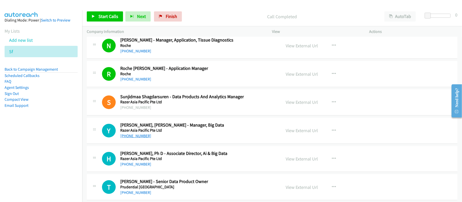
click at [137, 134] on link "[PHONE_NUMBER]" at bounding box center [135, 136] width 31 height 5
click at [135, 165] on link "[PHONE_NUMBER]" at bounding box center [135, 164] width 31 height 5
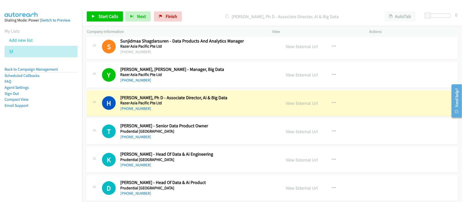
scroll to position [101, 0]
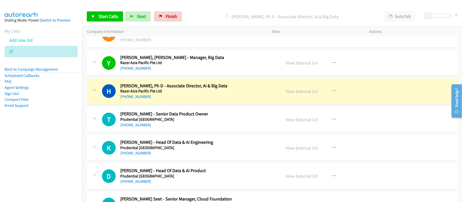
click at [192, 124] on div "[PHONE_NUMBER]" at bounding box center [197, 125] width 154 height 6
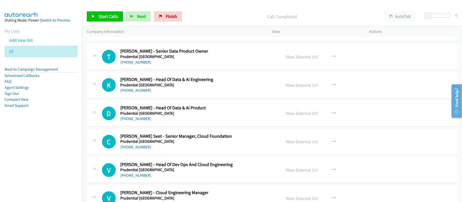
scroll to position [169, 0]
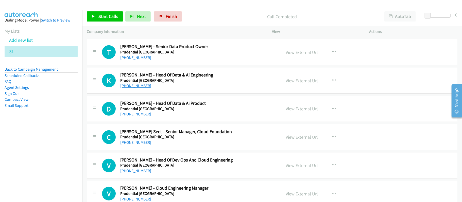
click at [139, 84] on link "[PHONE_NUMBER]" at bounding box center [135, 85] width 31 height 5
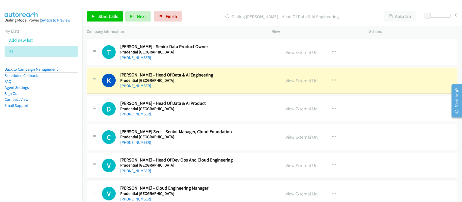
click at [191, 78] on h2 "[PERSON_NAME] - Head Of Data & Ai Engineering" at bounding box center [197, 75] width 154 height 6
click at [290, 81] on link "View External Url" at bounding box center [302, 81] width 32 height 6
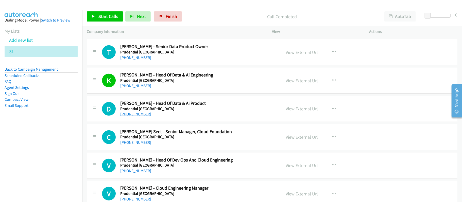
click at [141, 112] on link "[PHONE_NUMBER]" at bounding box center [135, 114] width 31 height 5
click at [131, 146] on div "[PHONE_NUMBER]" at bounding box center [197, 143] width 154 height 6
click at [145, 142] on div "[PHONE_NUMBER]" at bounding box center [197, 143] width 154 height 6
click at [139, 143] on link "[PHONE_NUMBER]" at bounding box center [135, 142] width 31 height 5
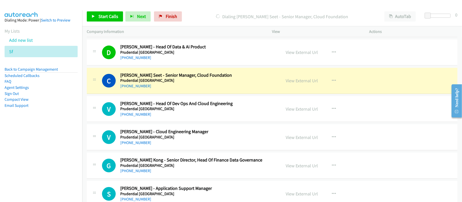
scroll to position [237, 0]
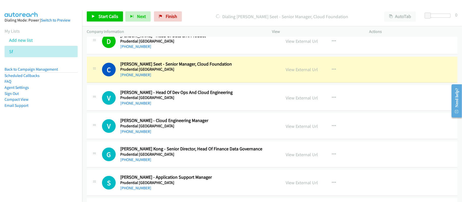
drag, startPoint x: 192, startPoint y: 82, endPoint x: 223, endPoint y: 76, distance: 31.9
click at [192, 82] on div "C Callback Scheduled [PERSON_NAME] Seet - Senior Manager, Cloud Foundation Prud…" at bounding box center [272, 70] width 371 height 26
click at [302, 71] on link "View External Url" at bounding box center [302, 70] width 32 height 6
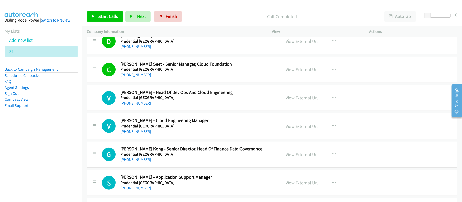
click at [141, 105] on link "[PHONE_NUMBER]" at bounding box center [135, 103] width 31 height 5
drag, startPoint x: 137, startPoint y: 134, endPoint x: 153, endPoint y: 131, distance: 16.7
click at [137, 134] on link "[PHONE_NUMBER]" at bounding box center [135, 131] width 31 height 5
click at [135, 131] on link "[PHONE_NUMBER]" at bounding box center [135, 131] width 31 height 5
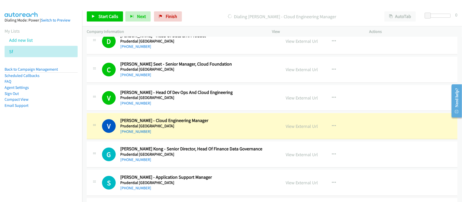
click at [188, 131] on div "[PHONE_NUMBER]" at bounding box center [197, 132] width 154 height 6
click at [290, 125] on link "View External Url" at bounding box center [302, 127] width 32 height 6
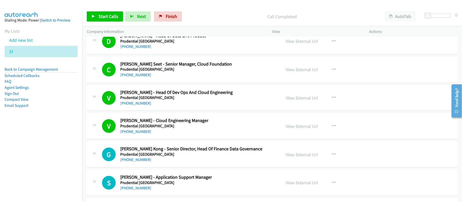
scroll to position [270, 0]
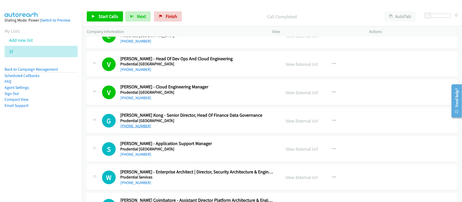
click at [139, 127] on link "[PHONE_NUMBER]" at bounding box center [135, 126] width 31 height 5
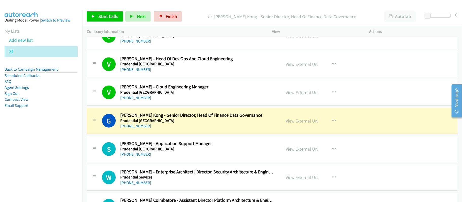
drag, startPoint x: 213, startPoint y: 132, endPoint x: 215, endPoint y: 132, distance: 2.8
click at [213, 132] on div "G Callback Scheduled [PERSON_NAME] - Senior Director, Head Of Finance Data Gove…" at bounding box center [272, 121] width 371 height 26
click at [292, 124] on link "View External Url" at bounding box center [302, 121] width 32 height 6
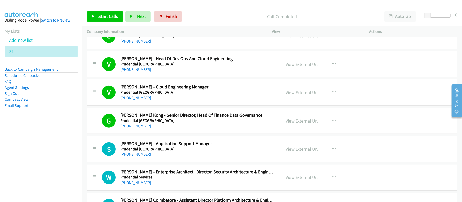
drag, startPoint x: 136, startPoint y: 156, endPoint x: 168, endPoint y: 150, distance: 32.0
click at [136, 156] on link "[PHONE_NUMBER]" at bounding box center [135, 154] width 31 height 5
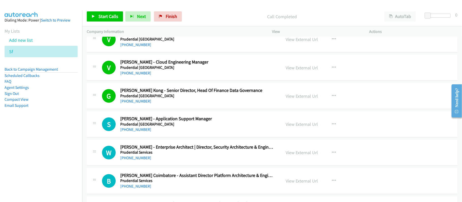
scroll to position [338, 0]
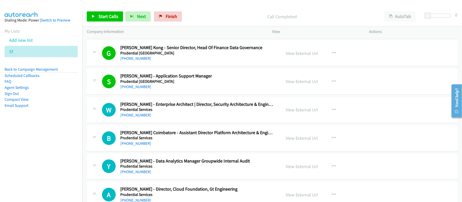
click at [183, 112] on h5 "Prudential Services" at bounding box center [197, 109] width 154 height 5
click at [199, 92] on div "S Callback Scheduled [PERSON_NAME] - Application Support Manager Prudential [GE…" at bounding box center [272, 82] width 371 height 26
click at [135, 117] on link "[PHONE_NUMBER]" at bounding box center [135, 115] width 31 height 5
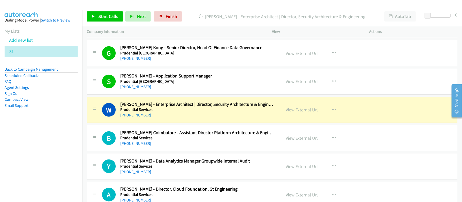
drag, startPoint x: 188, startPoint y: 123, endPoint x: 194, endPoint y: 118, distance: 8.1
click at [188, 123] on div "W Callback Scheduled [PERSON_NAME] - Enterprise Architect | Director, Security …" at bounding box center [272, 110] width 371 height 26
click at [301, 110] on link "View External Url" at bounding box center [302, 110] width 32 height 6
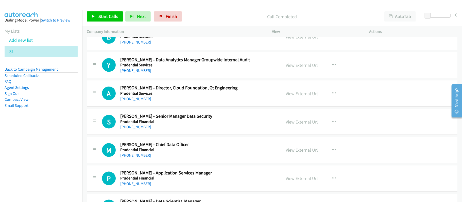
scroll to position [406, 0]
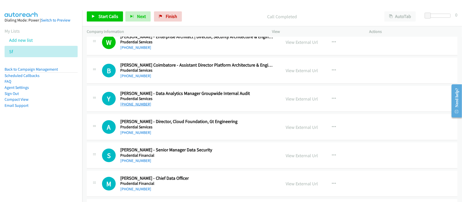
click at [136, 104] on link "[PHONE_NUMBER]" at bounding box center [135, 104] width 31 height 5
click at [131, 132] on link "[PHONE_NUMBER]" at bounding box center [135, 132] width 31 height 5
click at [137, 161] on link "[PHONE_NUMBER]" at bounding box center [135, 161] width 31 height 5
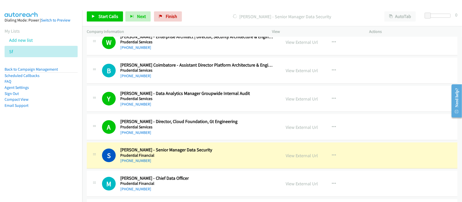
click at [210, 156] on h5 "Prudential Financial" at bounding box center [197, 155] width 154 height 5
click at [289, 154] on link "View External Url" at bounding box center [302, 156] width 32 height 6
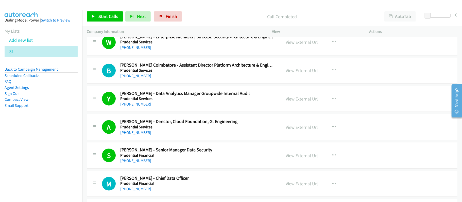
click at [196, 164] on div "[PHONE_NUMBER]" at bounding box center [197, 161] width 154 height 6
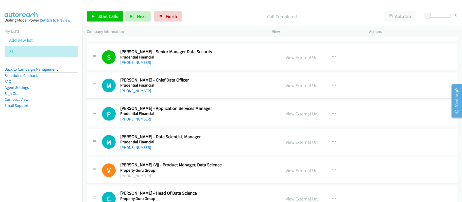
scroll to position [507, 0]
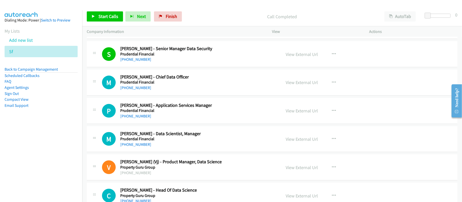
drag, startPoint x: 137, startPoint y: 89, endPoint x: 162, endPoint y: 90, distance: 24.9
click at [137, 89] on link "[PHONE_NUMBER]" at bounding box center [135, 87] width 31 height 5
click at [178, 75] on div "M Callback Scheduled [PERSON_NAME] - Chief Data Officer Prudential Financial [G…" at bounding box center [272, 83] width 371 height 26
click at [298, 84] on link "View External Url" at bounding box center [302, 83] width 32 height 6
click at [177, 90] on div "[PHONE_NUMBER]" at bounding box center [197, 88] width 154 height 6
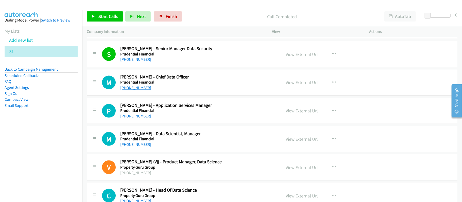
drag, startPoint x: 127, startPoint y: 89, endPoint x: 138, endPoint y: 89, distance: 10.7
click at [127, 89] on link "[PHONE_NUMBER]" at bounding box center [135, 87] width 31 height 5
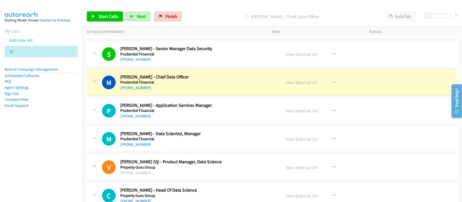
click at [129, 85] on h5 "Prudential Financial" at bounding box center [197, 82] width 154 height 5
click at [129, 86] on div "[PHONE_NUMBER]" at bounding box center [197, 88] width 154 height 6
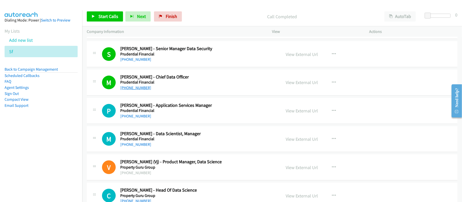
click at [130, 90] on link "[PHONE_NUMBER]" at bounding box center [135, 87] width 31 height 5
drag, startPoint x: 130, startPoint y: 91, endPoint x: 139, endPoint y: 91, distance: 9.4
click at [130, 90] on link "[PHONE_NUMBER]" at bounding box center [135, 87] width 31 height 5
drag, startPoint x: 174, startPoint y: 120, endPoint x: 166, endPoint y: 119, distance: 7.6
click at [174, 119] on div "[PHONE_NUMBER]" at bounding box center [197, 116] width 154 height 6
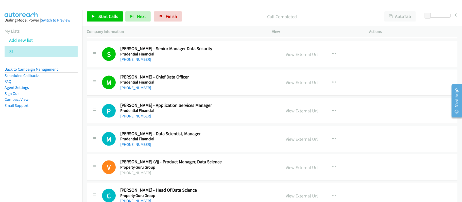
click at [129, 119] on link "[PHONE_NUMBER]" at bounding box center [135, 116] width 31 height 5
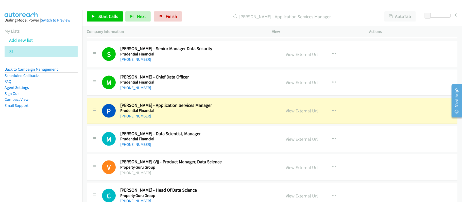
drag, startPoint x: 183, startPoint y: 119, endPoint x: 202, endPoint y: 120, distance: 19.3
click at [183, 119] on div "[PHONE_NUMBER]" at bounding box center [197, 116] width 154 height 6
click at [305, 109] on div "View External Url" at bounding box center [302, 111] width 32 height 7
click at [295, 112] on link "View External Url" at bounding box center [302, 111] width 32 height 6
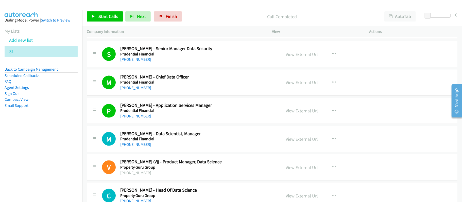
click at [177, 127] on td "M Callback Scheduled [PERSON_NAME] - Data Scientist, Manager Prudential Financi…" at bounding box center [272, 139] width 380 height 28
click at [135, 147] on link "[PHONE_NUMBER]" at bounding box center [135, 144] width 31 height 5
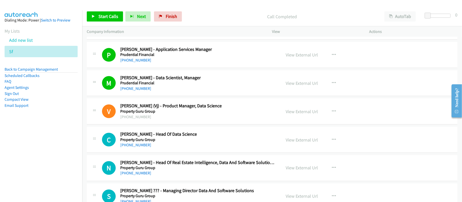
scroll to position [609, 0]
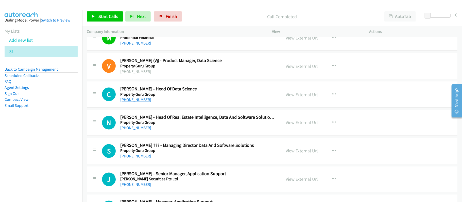
click at [137, 102] on link "[PHONE_NUMBER]" at bounding box center [135, 99] width 31 height 5
click at [189, 102] on div "[PHONE_NUMBER]" at bounding box center [197, 100] width 154 height 6
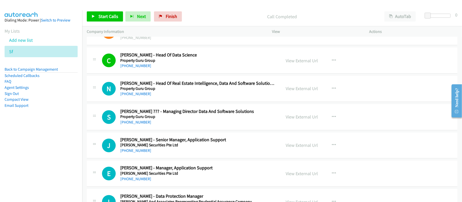
scroll to position [676, 0]
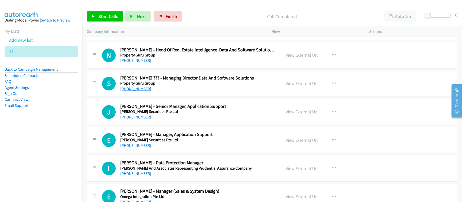
click at [143, 90] on link "[PHONE_NUMBER]" at bounding box center [135, 89] width 31 height 5
click at [177, 121] on div "[PHONE_NUMBER]" at bounding box center [197, 118] width 154 height 6
drag, startPoint x: 138, startPoint y: 119, endPoint x: 153, endPoint y: 122, distance: 15.2
click at [138, 119] on link "[PHONE_NUMBER]" at bounding box center [135, 117] width 31 height 5
click at [195, 142] on h5 "[PERSON_NAME] Securities Pte Ltd" at bounding box center [197, 140] width 154 height 5
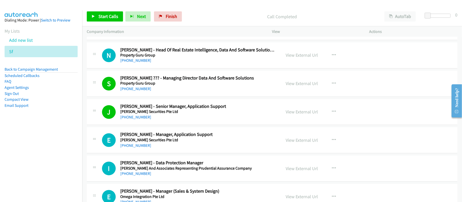
scroll to position [710, 0]
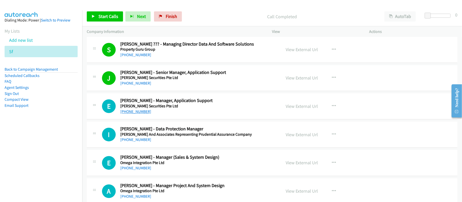
click at [139, 114] on link "[PHONE_NUMBER]" at bounding box center [135, 112] width 31 height 5
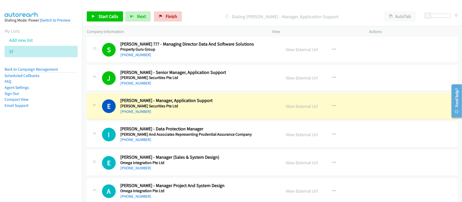
click at [207, 112] on div "[PHONE_NUMBER]" at bounding box center [197, 112] width 154 height 6
click at [286, 107] on link "View External Url" at bounding box center [302, 107] width 32 height 6
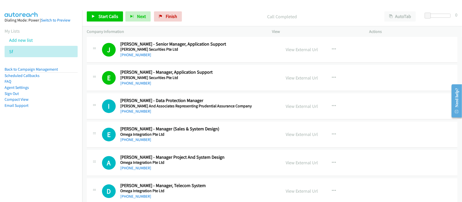
scroll to position [778, 0]
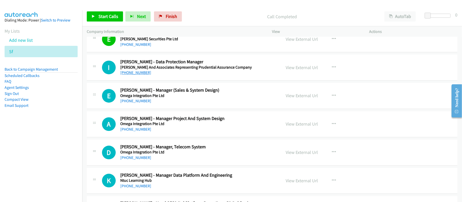
click at [139, 75] on link "[PHONE_NUMBER]" at bounding box center [135, 72] width 31 height 5
click at [204, 79] on div "I Callback Scheduled [PERSON_NAME] - Data Protection Manager [PERSON_NAME] And …" at bounding box center [272, 68] width 371 height 26
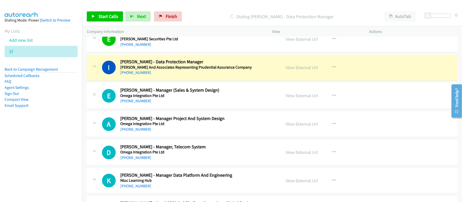
scroll to position [744, 0]
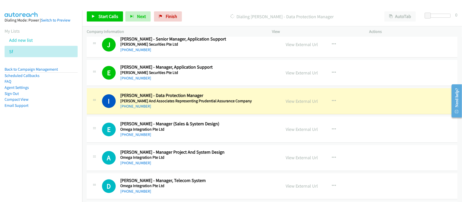
drag, startPoint x: 213, startPoint y: 104, endPoint x: 218, endPoint y: 104, distance: 5.1
click at [213, 104] on h5 "[PERSON_NAME] And Associates Representing Prudential Assurance Company" at bounding box center [197, 101] width 154 height 5
click at [296, 102] on link "View External Url" at bounding box center [302, 101] width 32 height 6
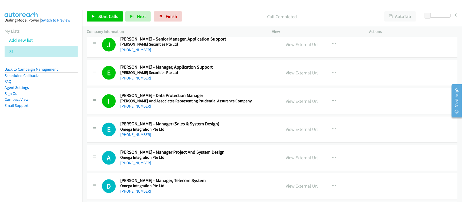
click at [301, 75] on link "View External Url" at bounding box center [302, 73] width 32 height 6
click at [303, 102] on link "View External Url" at bounding box center [302, 101] width 32 height 6
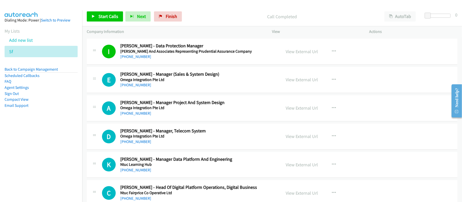
scroll to position [812, 0]
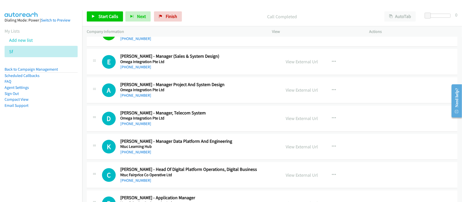
click at [140, 155] on link "[PHONE_NUMBER]" at bounding box center [135, 152] width 31 height 5
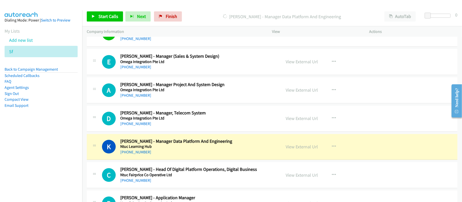
drag, startPoint x: 220, startPoint y: 157, endPoint x: 226, endPoint y: 156, distance: 6.1
click at [220, 155] on div "[PHONE_NUMBER]" at bounding box center [197, 152] width 154 height 6
click at [294, 150] on link "View External Url" at bounding box center [302, 147] width 32 height 6
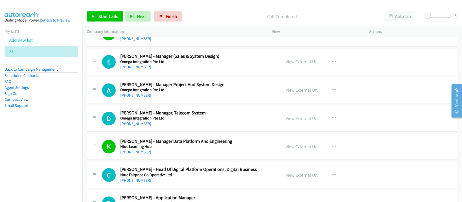
click at [191, 95] on div "[PHONE_NUMBER]" at bounding box center [197, 96] width 154 height 6
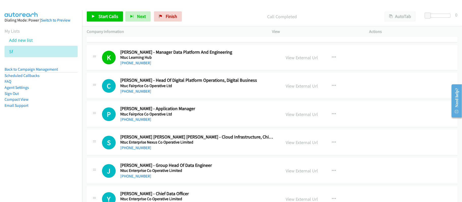
scroll to position [913, 0]
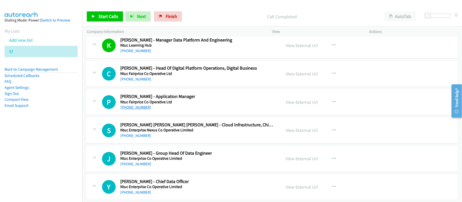
click at [140, 110] on link "[PHONE_NUMBER]" at bounding box center [135, 107] width 31 height 5
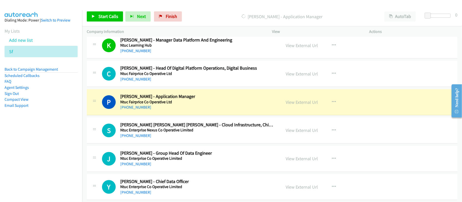
click at [213, 95] on div "P Callback Scheduled [PERSON_NAME] - Application Manager Ntuc Fairprice Co Oper…" at bounding box center [272, 102] width 371 height 26
click at [289, 104] on link "View External Url" at bounding box center [302, 102] width 32 height 6
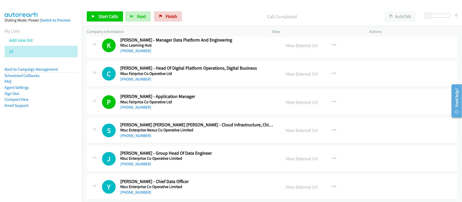
click at [192, 105] on h5 "Ntuc Fairprice Co Operative Ltd" at bounding box center [197, 102] width 154 height 5
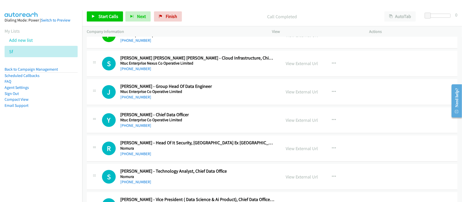
scroll to position [980, 0]
click at [139, 97] on link "[PHONE_NUMBER]" at bounding box center [135, 96] width 31 height 5
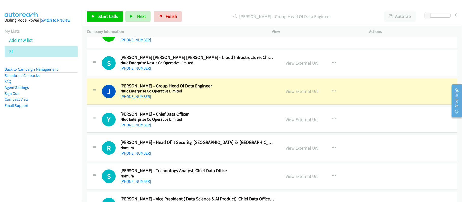
drag, startPoint x: 203, startPoint y: 97, endPoint x: 248, endPoint y: 94, distance: 44.9
click at [203, 97] on div "[PHONE_NUMBER]" at bounding box center [197, 97] width 154 height 6
click at [290, 94] on link "View External Url" at bounding box center [302, 92] width 32 height 6
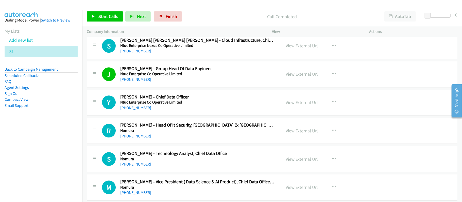
scroll to position [1014, 0]
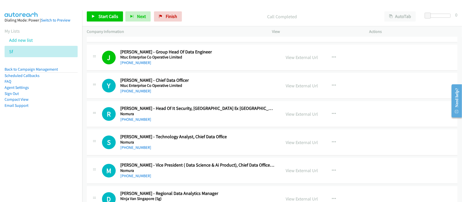
drag, startPoint x: 138, startPoint y: 92, endPoint x: 153, endPoint y: 92, distance: 15.0
click at [138, 92] on link "[PHONE_NUMBER]" at bounding box center [135, 91] width 31 height 5
click at [138, 122] on link "[PHONE_NUMBER]" at bounding box center [135, 119] width 31 height 5
click at [147, 156] on div "S Callback Scheduled [PERSON_NAME] - Technology Analyst, Chief Data Office Nomu…" at bounding box center [272, 143] width 371 height 26
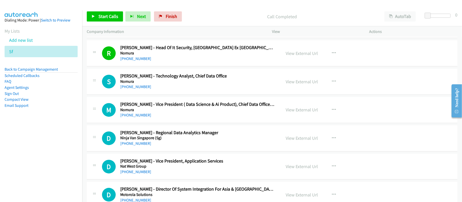
scroll to position [1082, 0]
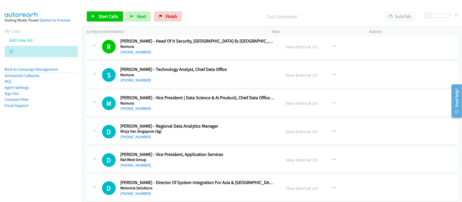
drag, startPoint x: 129, startPoint y: 142, endPoint x: 175, endPoint y: 152, distance: 46.5
click at [129, 139] on link "[PHONE_NUMBER]" at bounding box center [135, 137] width 31 height 5
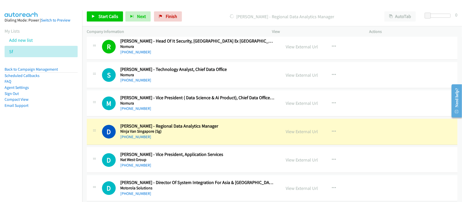
click at [212, 150] on td "D Callback Scheduled [PERSON_NAME] - Vice President, Application Services Nat W…" at bounding box center [272, 160] width 380 height 28
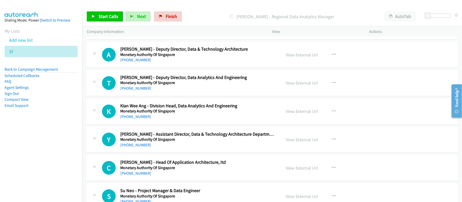
scroll to position [1420, 0]
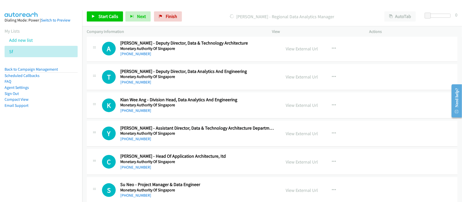
click at [196, 147] on div "Y Callback Scheduled [PERSON_NAME] - Assistant Director, Data & Technology Arch…" at bounding box center [272, 134] width 371 height 26
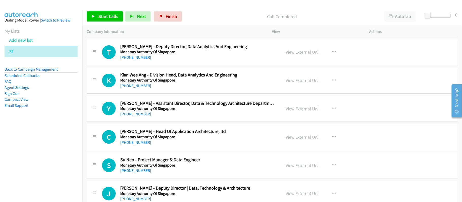
scroll to position [1488, 0]
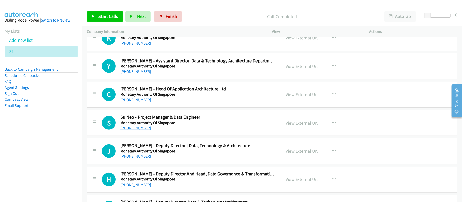
click at [138, 131] on link "[PHONE_NUMBER]" at bounding box center [135, 128] width 31 height 5
click at [198, 131] on div "[PHONE_NUMBER]" at bounding box center [197, 128] width 154 height 6
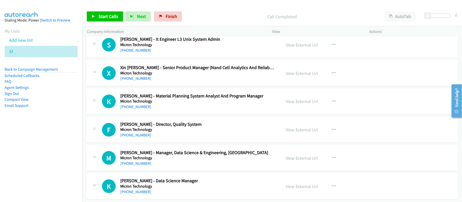
scroll to position [1860, 0]
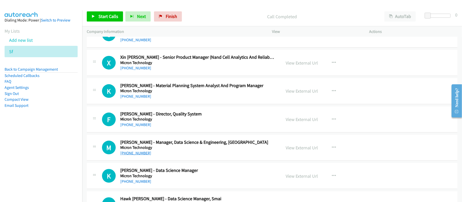
click at [136, 156] on link "[PHONE_NUMBER]" at bounding box center [135, 153] width 31 height 5
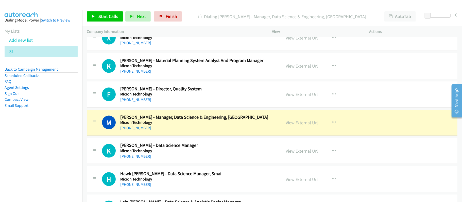
scroll to position [1927, 0]
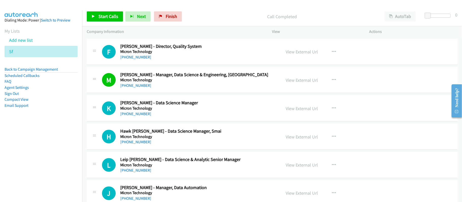
drag, startPoint x: 141, startPoint y: 121, endPoint x: 174, endPoint y: 123, distance: 32.8
click at [141, 116] on link "[PHONE_NUMBER]" at bounding box center [135, 114] width 31 height 5
drag, startPoint x: 136, startPoint y: 148, endPoint x: 143, endPoint y: 146, distance: 6.6
click at [136, 145] on link "[PHONE_NUMBER]" at bounding box center [135, 142] width 31 height 5
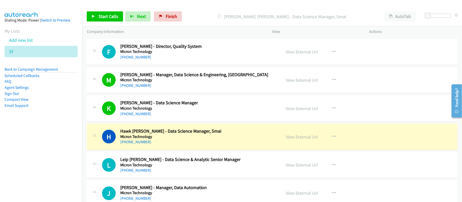
drag, startPoint x: 222, startPoint y: 131, endPoint x: 235, endPoint y: 138, distance: 15.1
click at [222, 131] on div "H Callback Scheduled [PERSON_NAME] [PERSON_NAME] - Data Science Manager, Smai M…" at bounding box center [272, 137] width 371 height 26
click at [294, 140] on link "View External Url" at bounding box center [302, 137] width 32 height 6
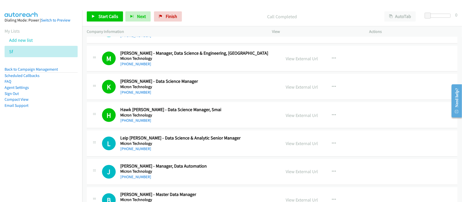
scroll to position [1961, 0]
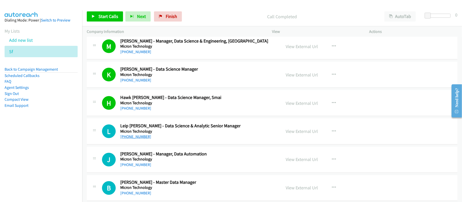
click at [136, 139] on link "[PHONE_NUMBER]" at bounding box center [135, 136] width 31 height 5
click at [184, 140] on div "[PHONE_NUMBER]" at bounding box center [197, 137] width 154 height 6
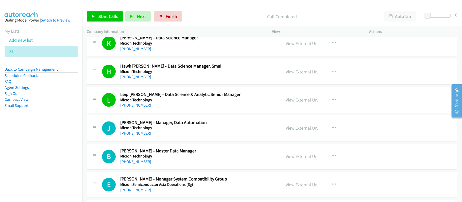
scroll to position [2029, 0]
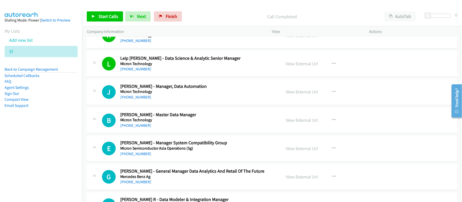
click at [135, 100] on link "[PHONE_NUMBER]" at bounding box center [135, 97] width 31 height 5
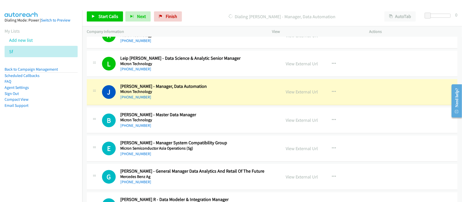
click at [209, 101] on div "[PHONE_NUMBER]" at bounding box center [197, 98] width 154 height 6
click at [286, 95] on link "View External Url" at bounding box center [302, 92] width 32 height 6
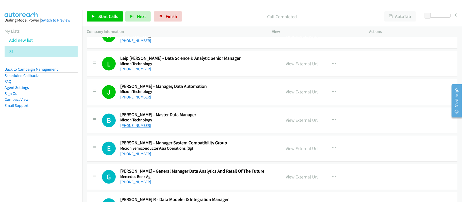
drag, startPoint x: 136, startPoint y: 132, endPoint x: 141, endPoint y: 131, distance: 4.9
click at [136, 128] on link "[PHONE_NUMBER]" at bounding box center [135, 126] width 31 height 5
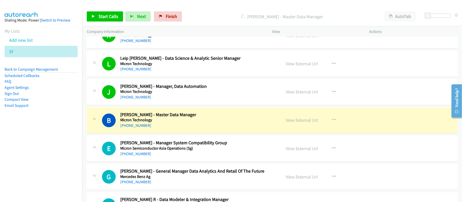
drag, startPoint x: 204, startPoint y: 25, endPoint x: 212, endPoint y: 23, distance: 8.0
click at [204, 25] on div "Start Calls Pause Next Finish [PERSON_NAME] - Master Data Manager AutoTab AutoT…" at bounding box center [272, 17] width 380 height 20
drag, startPoint x: 199, startPoint y: 136, endPoint x: 202, endPoint y: 135, distance: 3.2
click at [199, 134] on div "B Callback Scheduled [PERSON_NAME] - Master Data Manager Micron Technology [GEO…" at bounding box center [272, 121] width 371 height 26
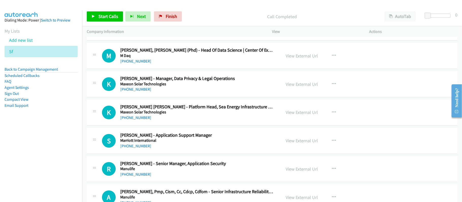
scroll to position [2333, 0]
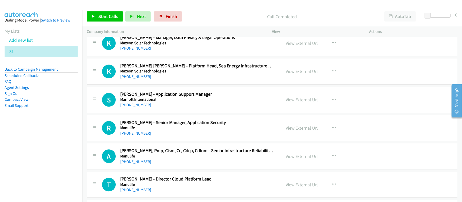
click at [129, 113] on div "S Callback Scheduled [PERSON_NAME] - Application Support Manager Marriott Inter…" at bounding box center [272, 100] width 371 height 26
click at [129, 108] on link "[PHONE_NUMBER]" at bounding box center [135, 105] width 31 height 5
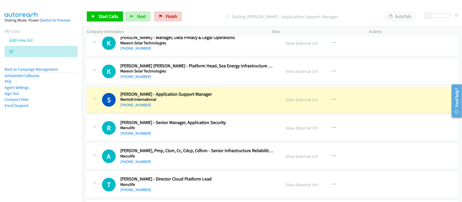
click at [222, 102] on h5 "Marriott International" at bounding box center [197, 99] width 154 height 5
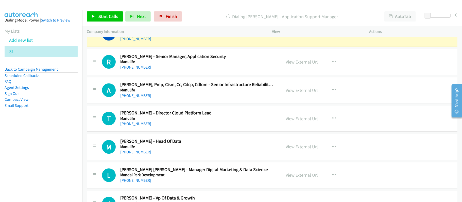
scroll to position [2401, 0]
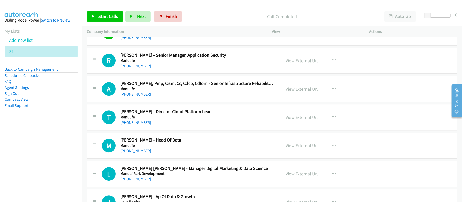
drag, startPoint x: 134, startPoint y: 157, endPoint x: 210, endPoint y: 162, distance: 76.0
click at [134, 153] on link "[PHONE_NUMBER]" at bounding box center [135, 151] width 31 height 5
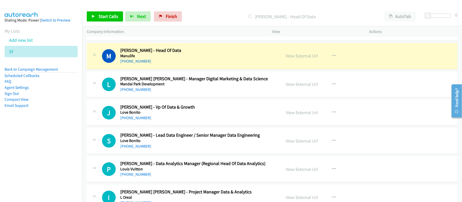
scroll to position [2502, 0]
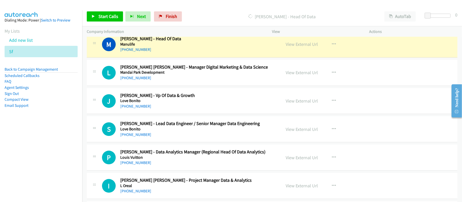
click at [205, 103] on h5 "Love Bonito" at bounding box center [197, 100] width 154 height 5
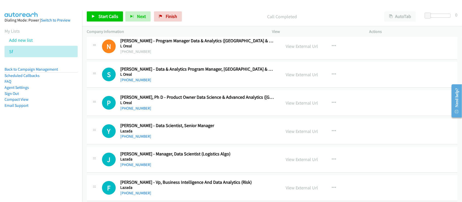
scroll to position [2705, 0]
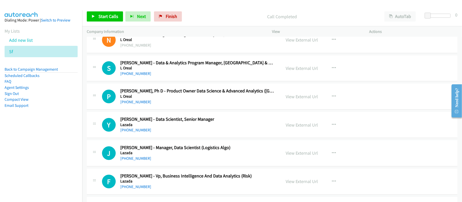
drag, startPoint x: 131, startPoint y: 139, endPoint x: 190, endPoint y: 146, distance: 59.3
click at [131, 133] on link "[PHONE_NUMBER]" at bounding box center [135, 130] width 31 height 5
drag, startPoint x: 133, startPoint y: 166, endPoint x: 154, endPoint y: 166, distance: 21.3
click at [133, 161] on link "[PHONE_NUMBER]" at bounding box center [135, 158] width 31 height 5
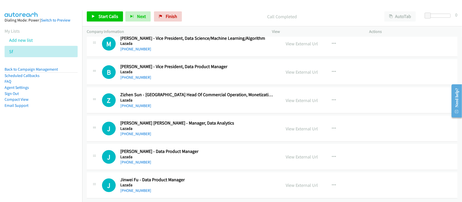
scroll to position [2999, 0]
click at [138, 188] on link "[PHONE_NUMBER]" at bounding box center [135, 190] width 31 height 5
drag, startPoint x: 130, startPoint y: 159, endPoint x: 152, endPoint y: 157, distance: 21.8
click at [130, 160] on link "[PHONE_NUMBER]" at bounding box center [135, 162] width 31 height 5
click at [139, 132] on link "[PHONE_NUMBER]" at bounding box center [135, 134] width 31 height 5
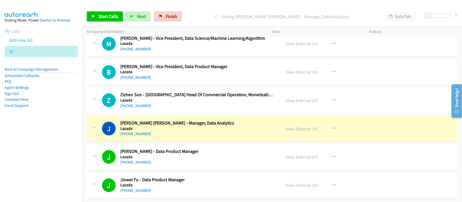
click at [221, 131] on div "[PHONE_NUMBER]" at bounding box center [197, 134] width 154 height 6
click at [299, 126] on link "View External Url" at bounding box center [302, 129] width 32 height 6
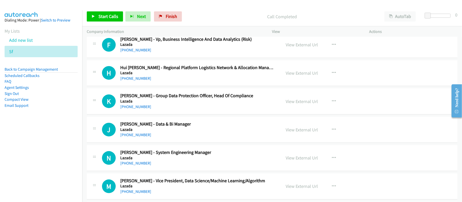
scroll to position [2830, 0]
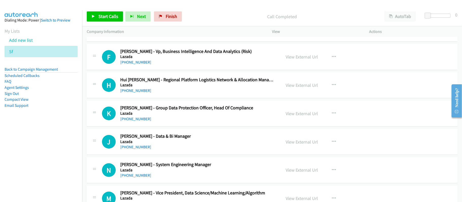
drag, startPoint x: 132, startPoint y: 155, endPoint x: 164, endPoint y: 155, distance: 31.5
click at [132, 150] on link "[PHONE_NUMBER]" at bounding box center [135, 147] width 31 height 5
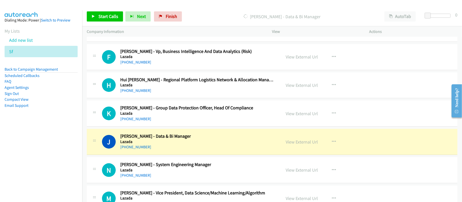
click at [214, 145] on h5 "Lazada" at bounding box center [197, 141] width 154 height 5
click at [307, 145] on link "View External Url" at bounding box center [302, 142] width 32 height 6
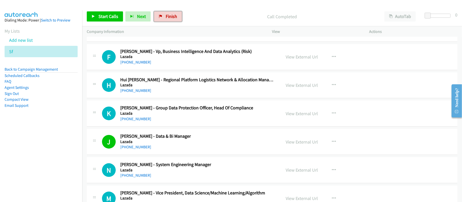
drag, startPoint x: 166, startPoint y: 17, endPoint x: 258, endPoint y: 21, distance: 92.4
click at [166, 17] on span "Finish" at bounding box center [171, 16] width 11 height 6
